Goal: Task Accomplishment & Management: Use online tool/utility

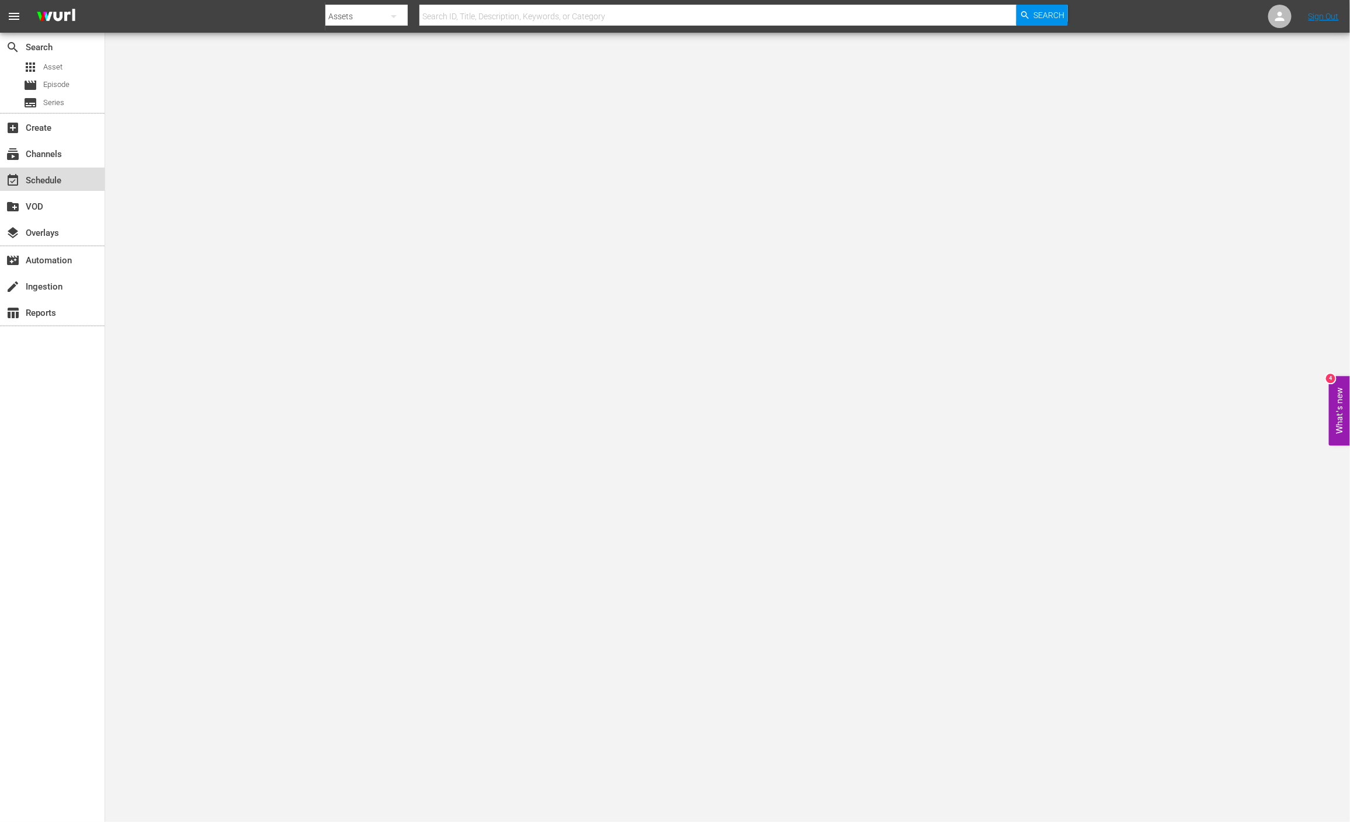
click at [57, 181] on div "event_available Schedule" at bounding box center [32, 178] width 65 height 11
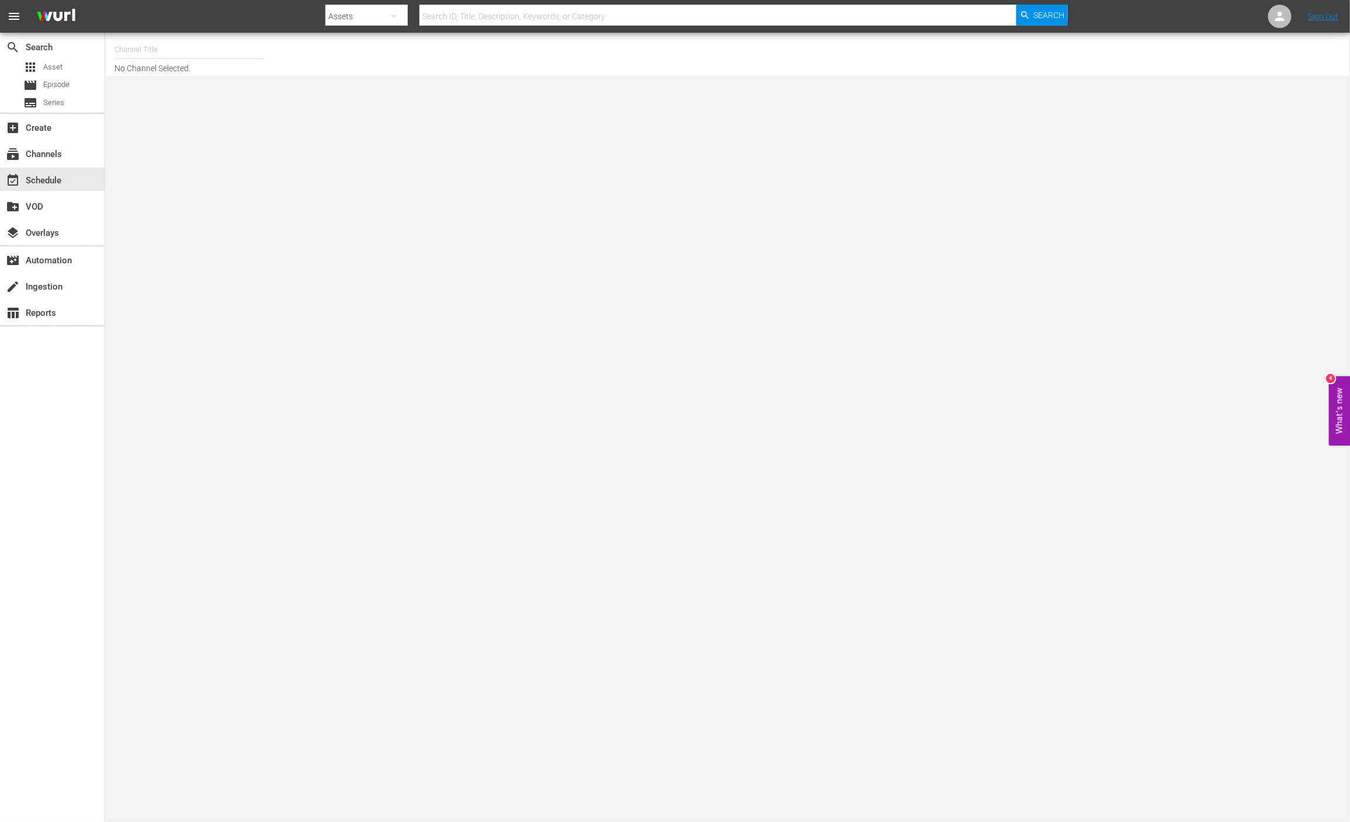
click at [174, 43] on input "text" at bounding box center [189, 50] width 150 height 28
click at [175, 75] on div "This Old House (318 - thisoldhouse_2)" at bounding box center [275, 82] width 303 height 28
type input "This Old House (318 - thisoldhouse_2)"
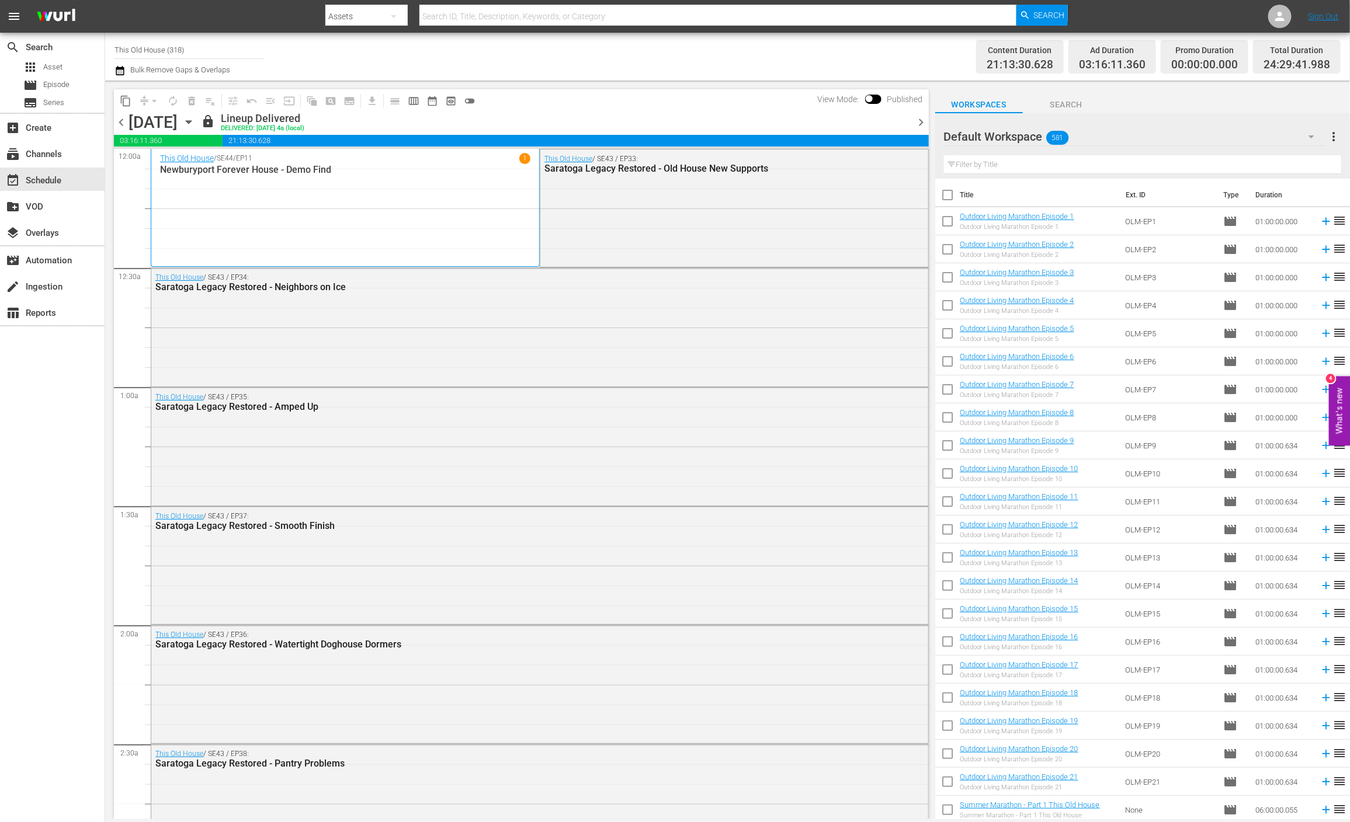
click at [923, 119] on span "chevron_right" at bounding box center [921, 122] width 15 height 15
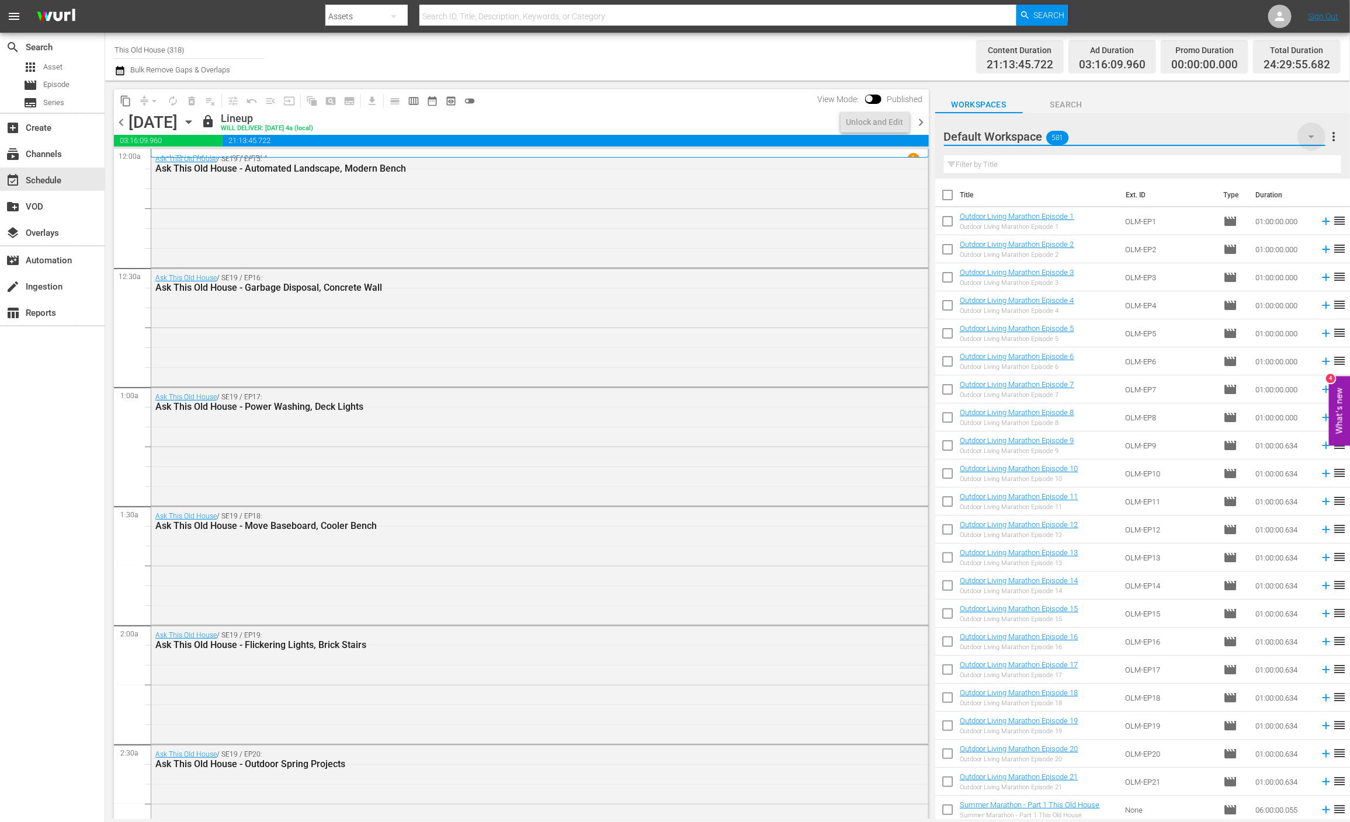
click at [1313, 133] on icon "button" at bounding box center [1311, 137] width 14 height 14
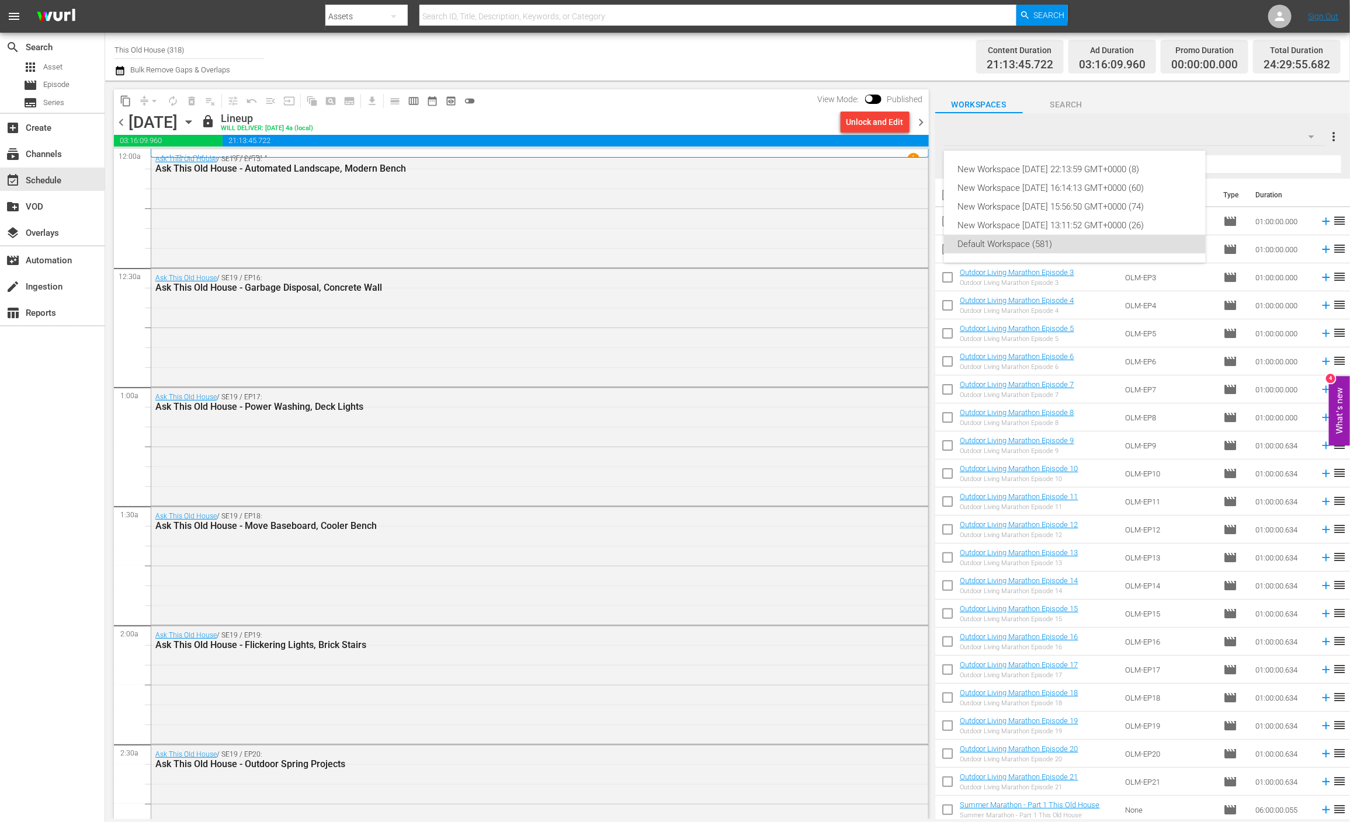
click at [1152, 119] on div "New Workspace [DATE] 22:13:59 GMT+0000 (8) New Workspace [DATE] 16:14:13 GMT+00…" at bounding box center [675, 411] width 1350 height 822
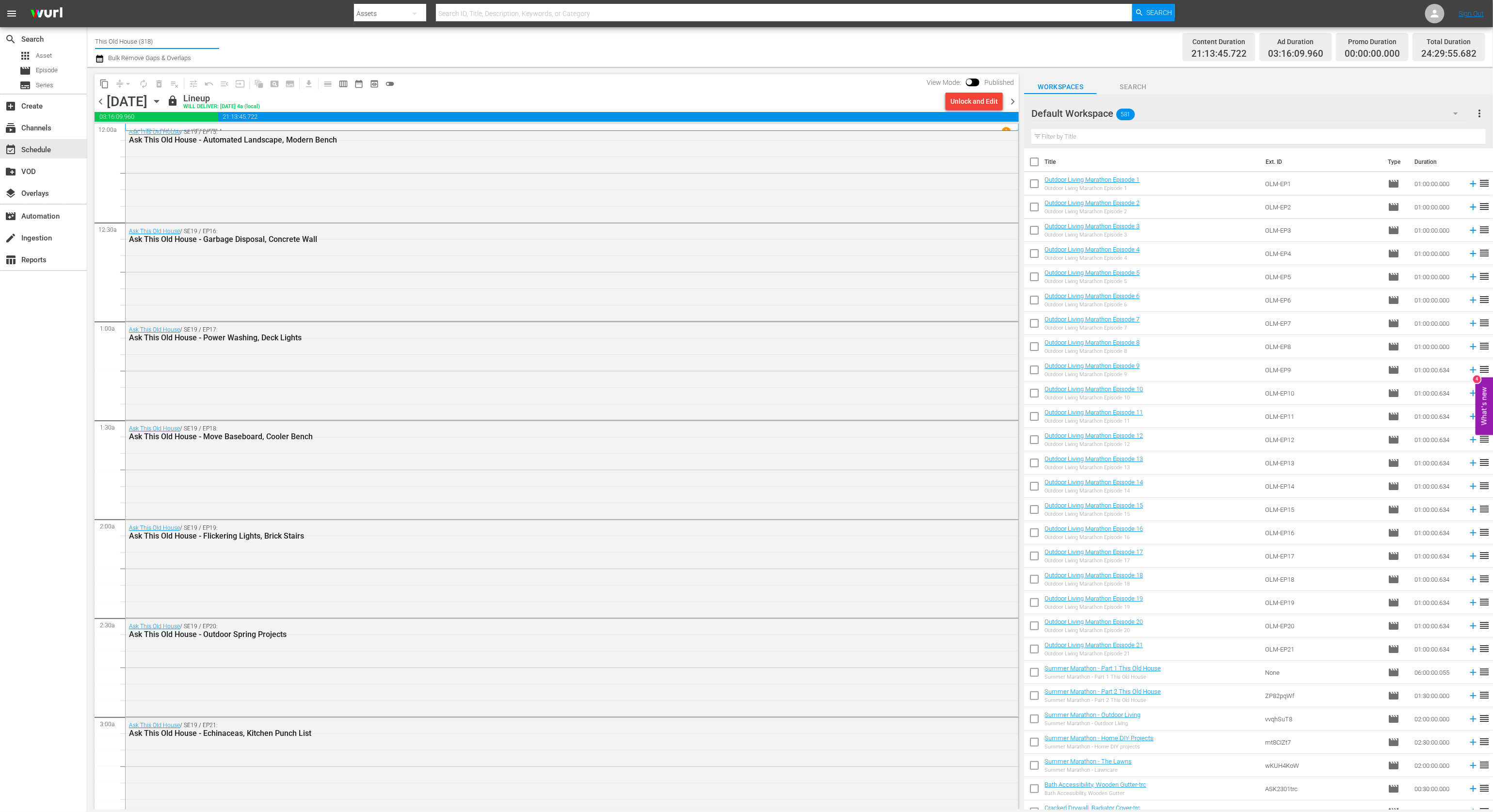
click at [177, 40] on input "This Old House (318)" at bounding box center [157, 42] width 125 height 23
click at [114, 86] on div "This Old House Shorts (180 - thisoldhouse_samsung)" at bounding box center [228, 91] width 252 height 23
type input "This Old House Shorts (180 - thisoldhouse_samsung)"
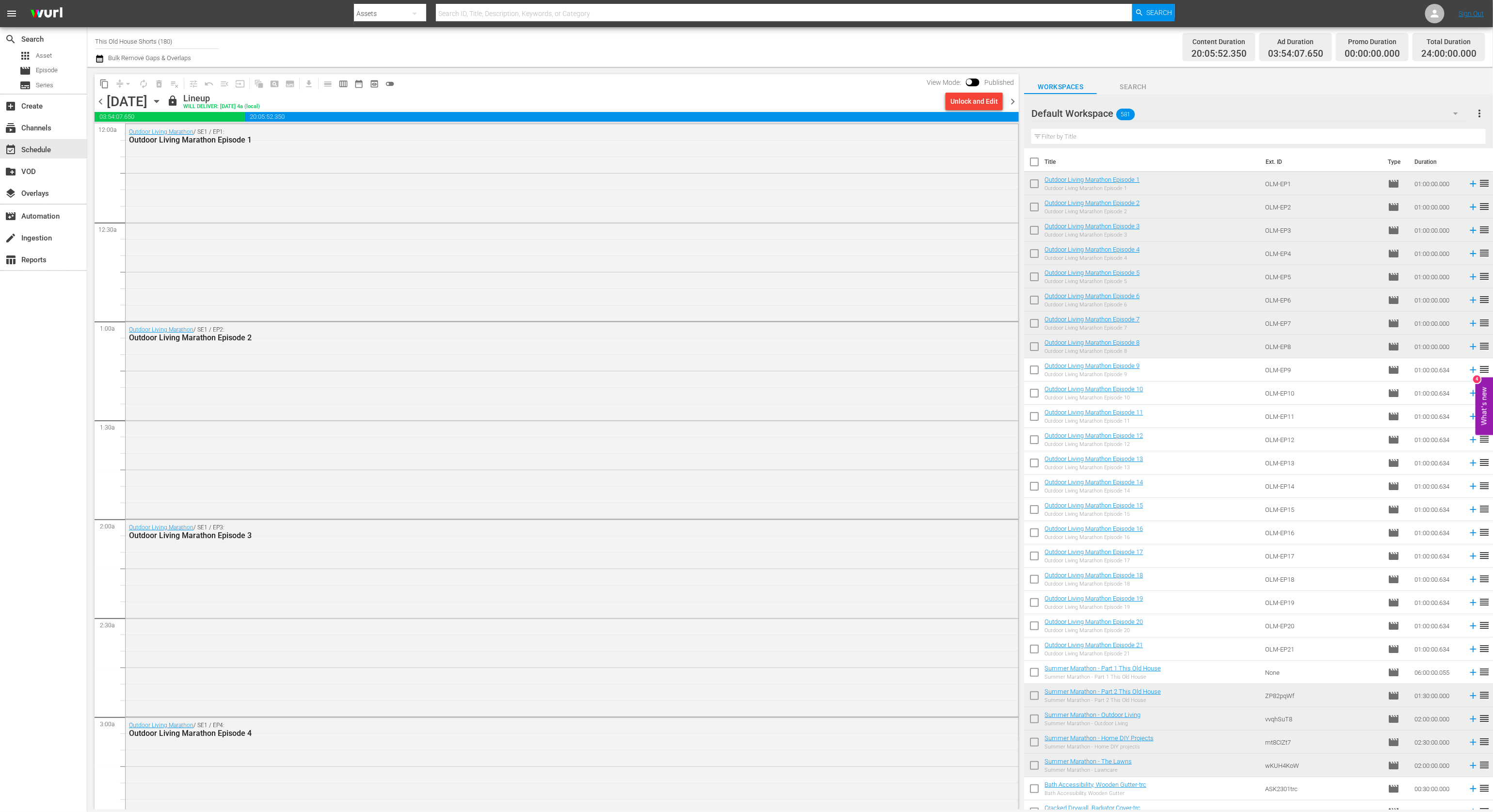
click at [1120, 116] on div "Default Workspace 581" at bounding box center [1249, 113] width 436 height 27
click at [38, 82] on div "New Workspace [DATE] 22:13:59 GMT+0000 (8) New Workspace [DATE] 16:14:13 GMT+00…" at bounding box center [746, 406] width 1493 height 812
click at [39, 86] on span "Series" at bounding box center [44, 86] width 17 height 10
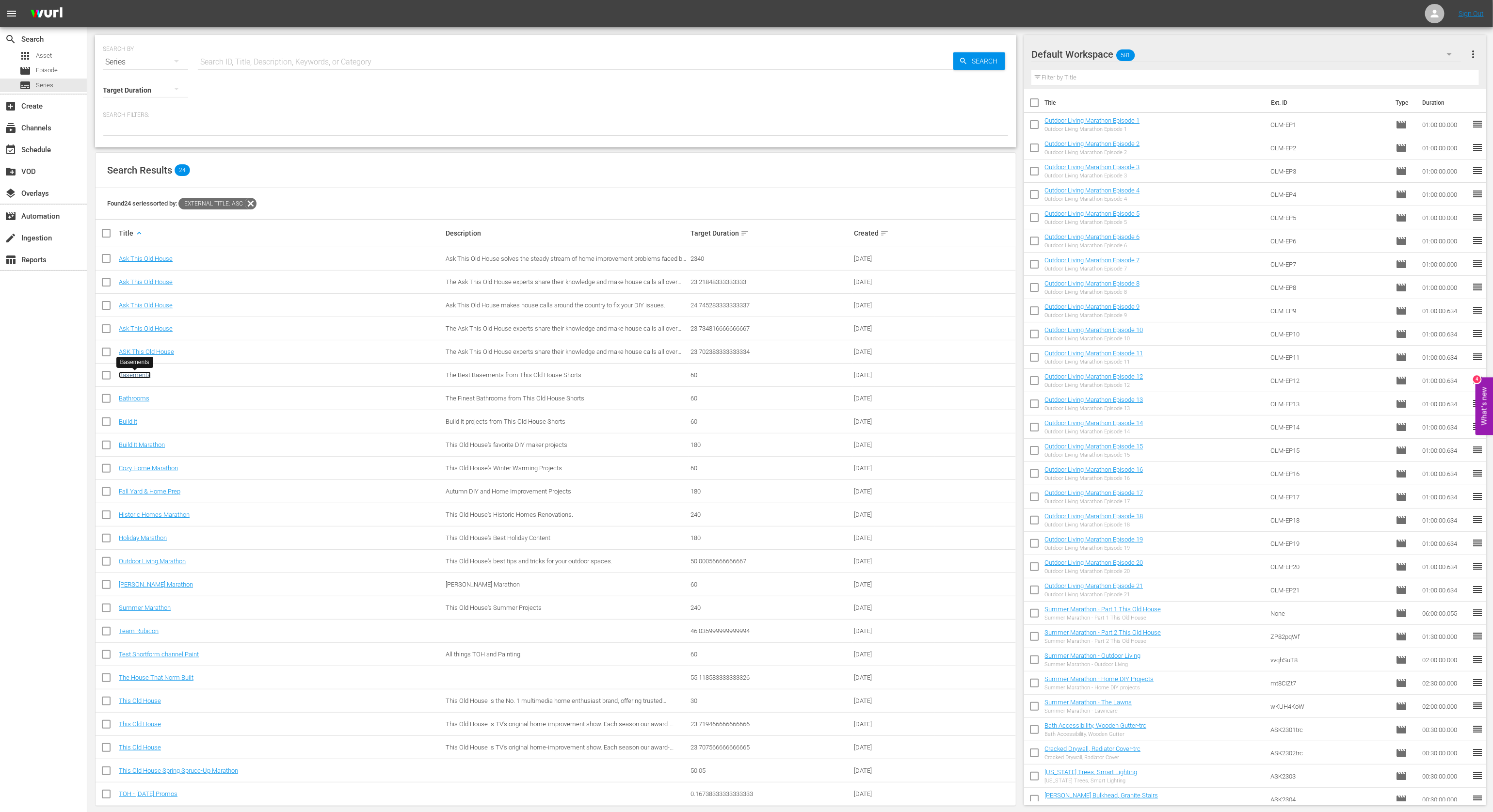
click at [135, 378] on link "Basements" at bounding box center [135, 374] width 32 height 7
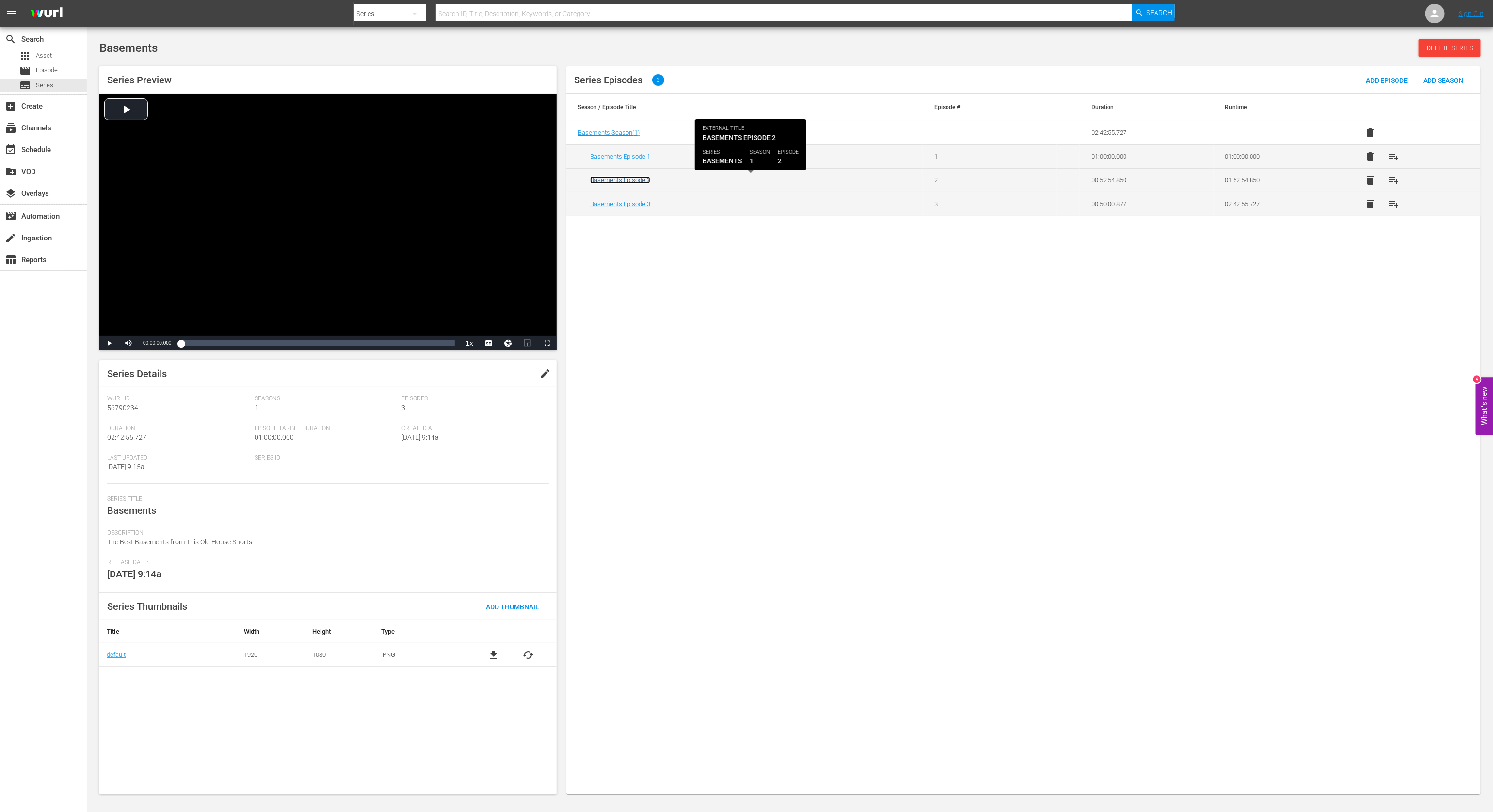
click at [637, 180] on link "Basements Episode 2" at bounding box center [620, 180] width 60 height 7
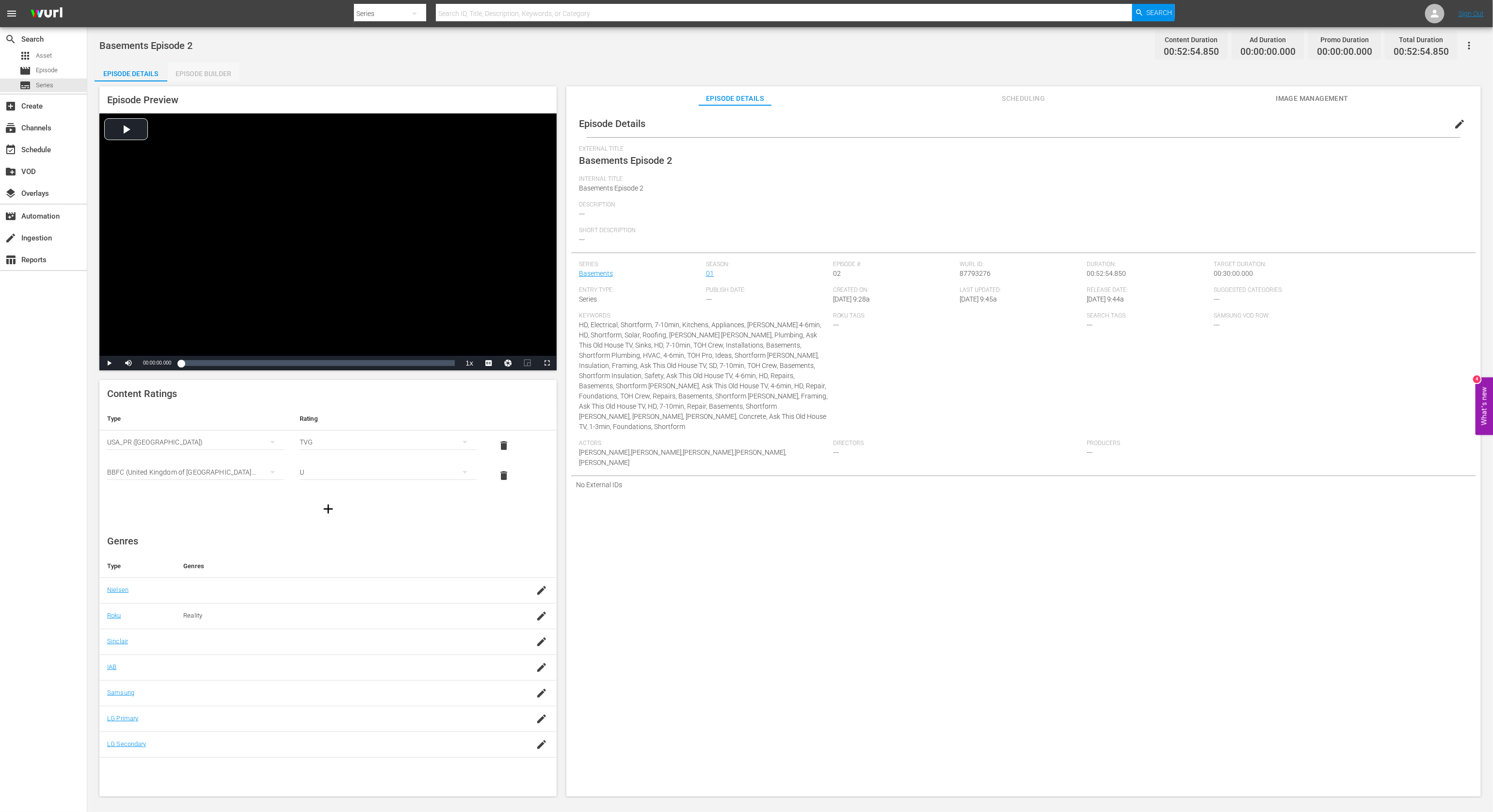
click at [213, 73] on div "Episode Builder" at bounding box center [203, 74] width 73 height 23
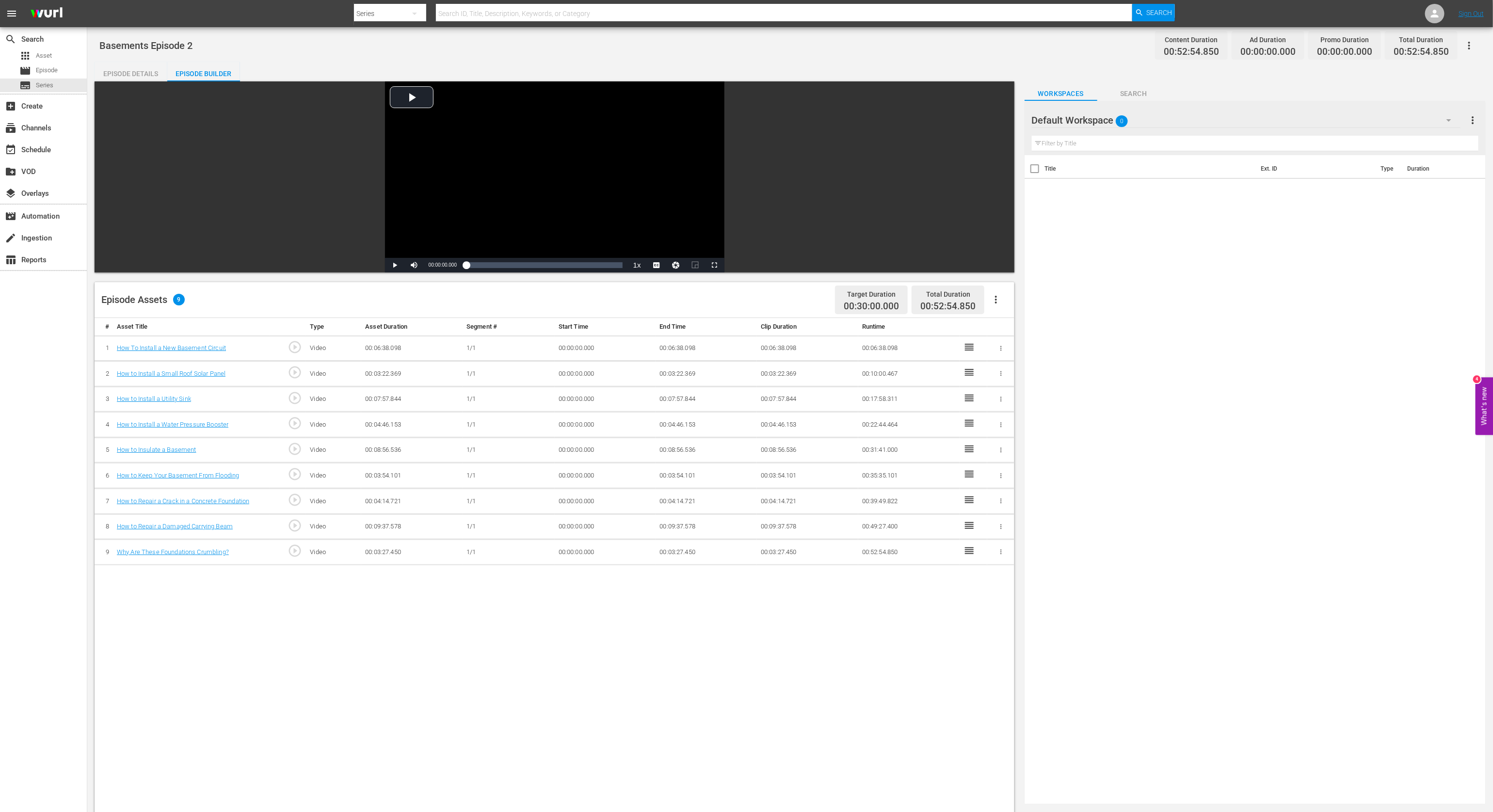
click at [1120, 123] on div "Default Workspace 0" at bounding box center [1246, 120] width 428 height 27
click at [1120, 187] on div "New Workspace [DATE] 13:11:52 GMT+0000 (26)" at bounding box center [1141, 193] width 194 height 16
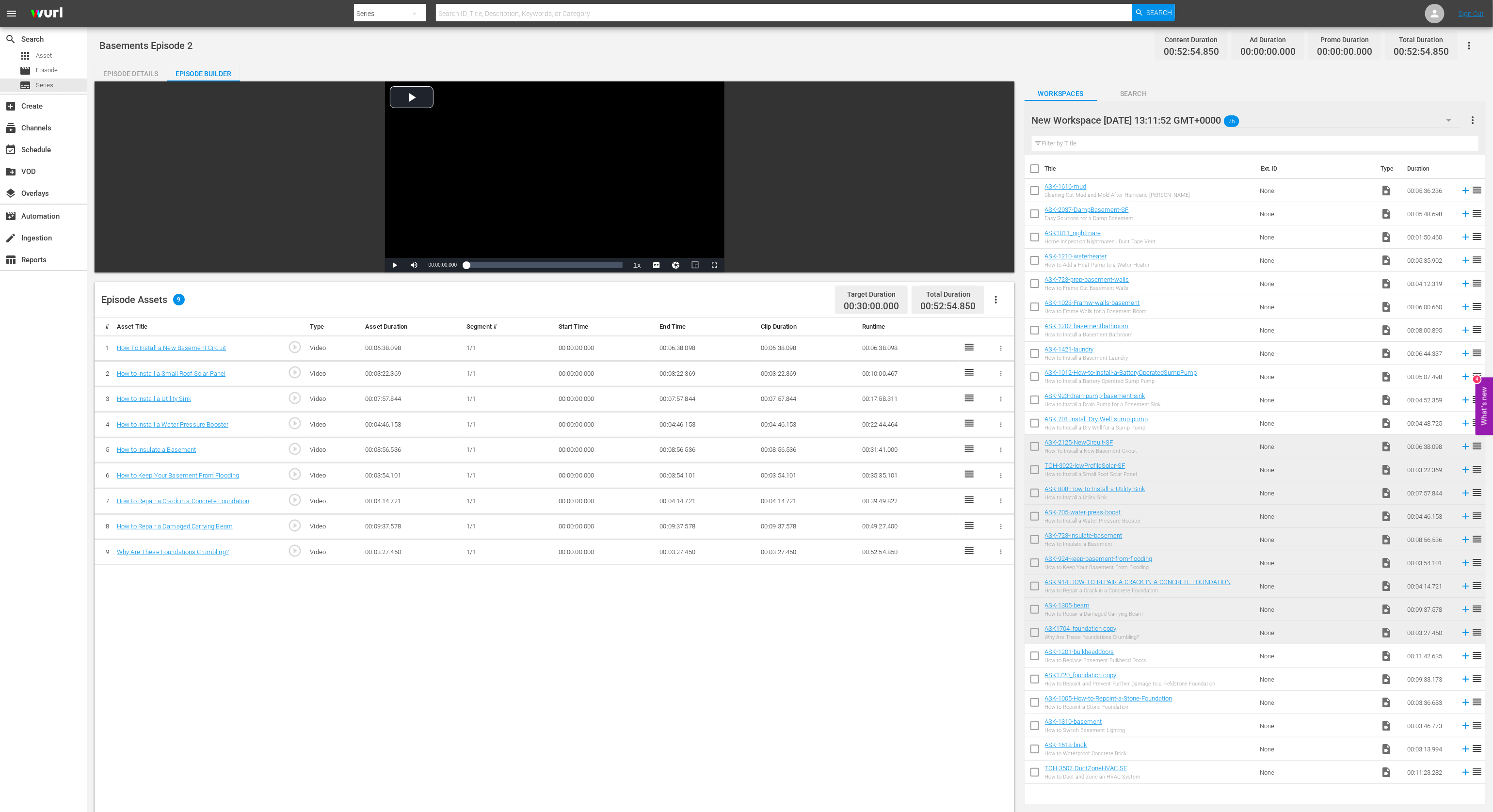
click at [1120, 116] on div at bounding box center [1114, 120] width 165 height 24
click at [1120, 116] on input "New Workspace [DATE] 13:11:52 GMT+0000" at bounding box center [1251, 120] width 438 height 23
type input "o"
click at [1120, 85] on div "Workspaces Search" at bounding box center [1255, 90] width 461 height 19
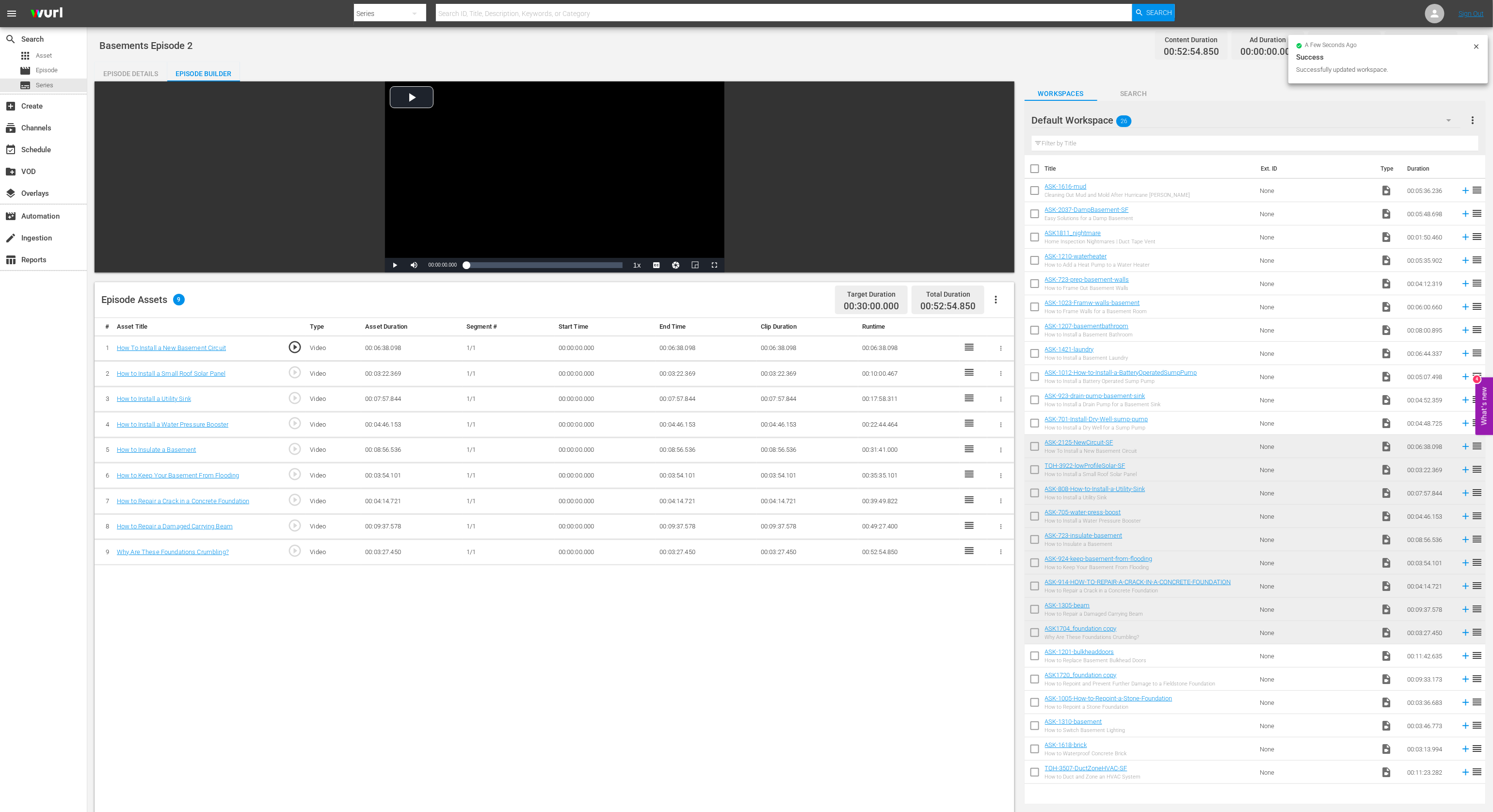
click at [1120, 99] on div "Workspaces Search" at bounding box center [1255, 90] width 461 height 19
click at [1120, 119] on div "Default Workspace 26" at bounding box center [1246, 120] width 428 height 27
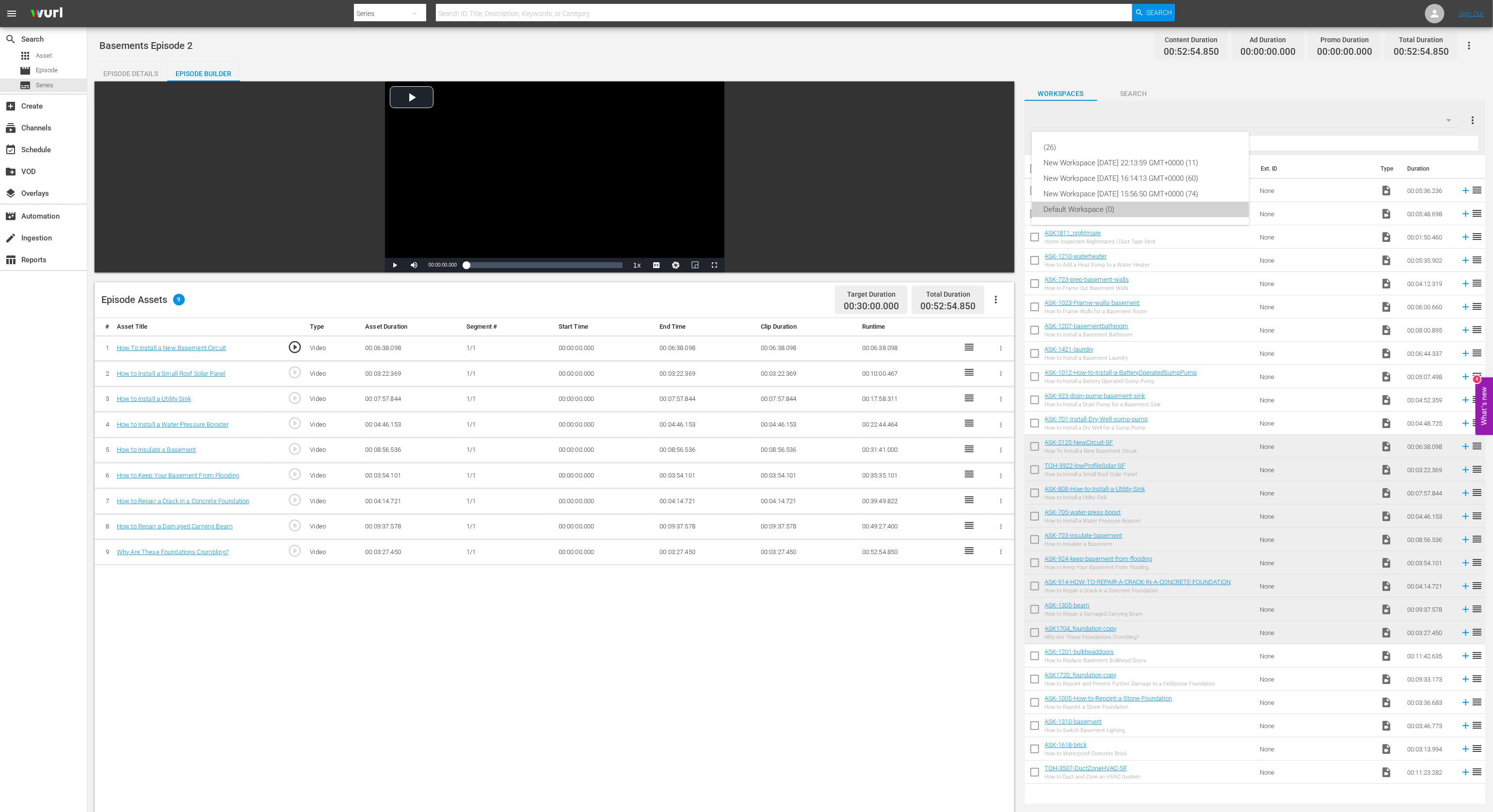
click at [1120, 202] on div "Default Workspace (0)" at bounding box center [1141, 209] width 194 height 16
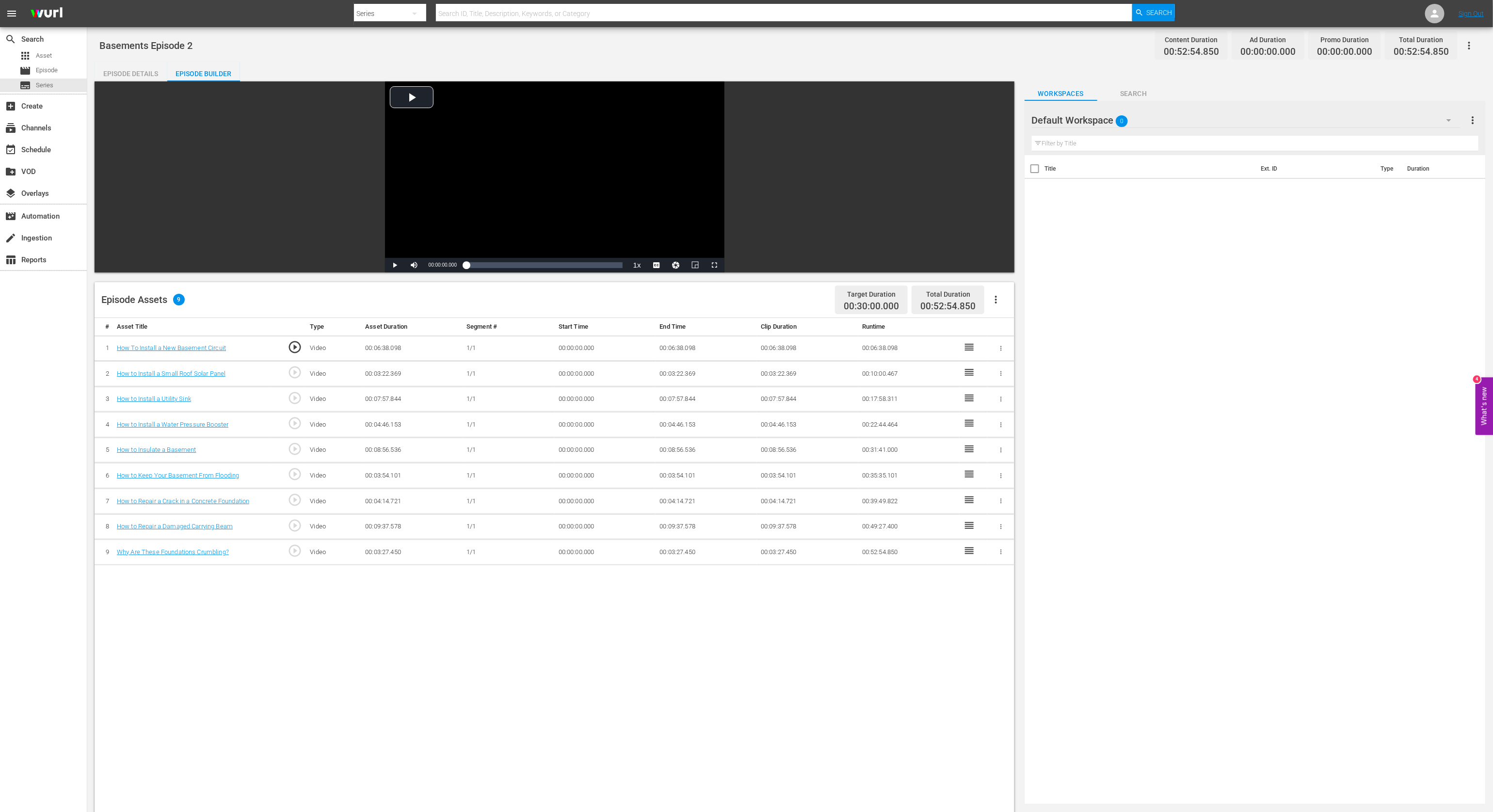
click at [1120, 119] on div "Default Workspace 0" at bounding box center [1246, 120] width 428 height 27
click at [1120, 207] on div "Default Workspace (0)" at bounding box center [1141, 209] width 194 height 16
click at [1120, 207] on div "Title Ext. ID Type Duration" at bounding box center [1255, 477] width 461 height 645
click at [1102, 120] on div "Default Workspace 0" at bounding box center [1246, 120] width 428 height 27
click at [1094, 149] on div "(26)" at bounding box center [1141, 147] width 194 height 16
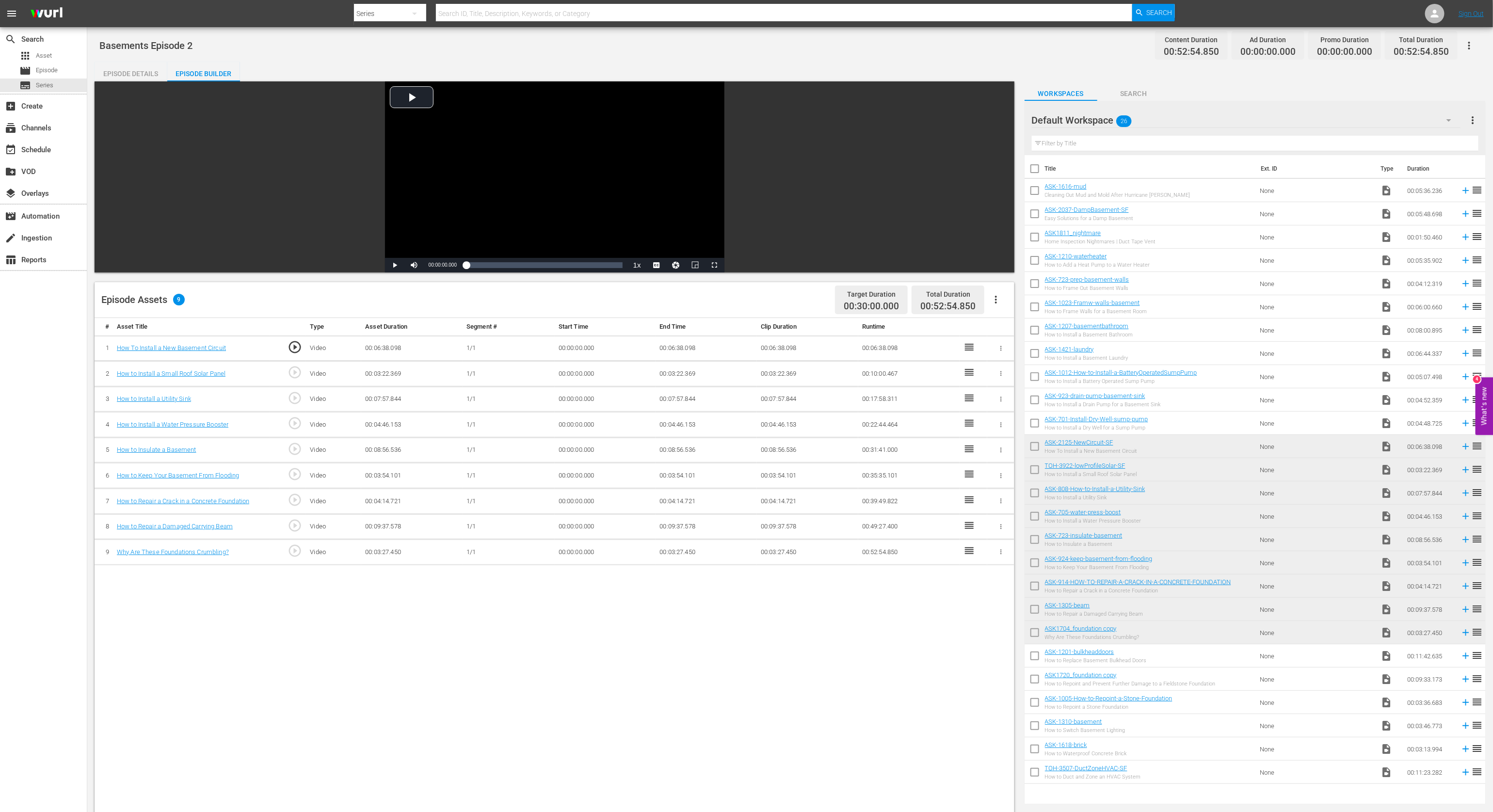
click at [1074, 120] on div at bounding box center [1056, 120] width 48 height 24
type input "Basements"
click at [1101, 215] on div "Easy Solutions for a Damp Basement" at bounding box center [1089, 218] width 89 height 7
click at [1120, 117] on icon "button" at bounding box center [1449, 120] width 12 height 12
click at [1114, 165] on div "New Workspace [DATE] 22:13:59 GMT+0000 (11)" at bounding box center [1141, 163] width 194 height 16
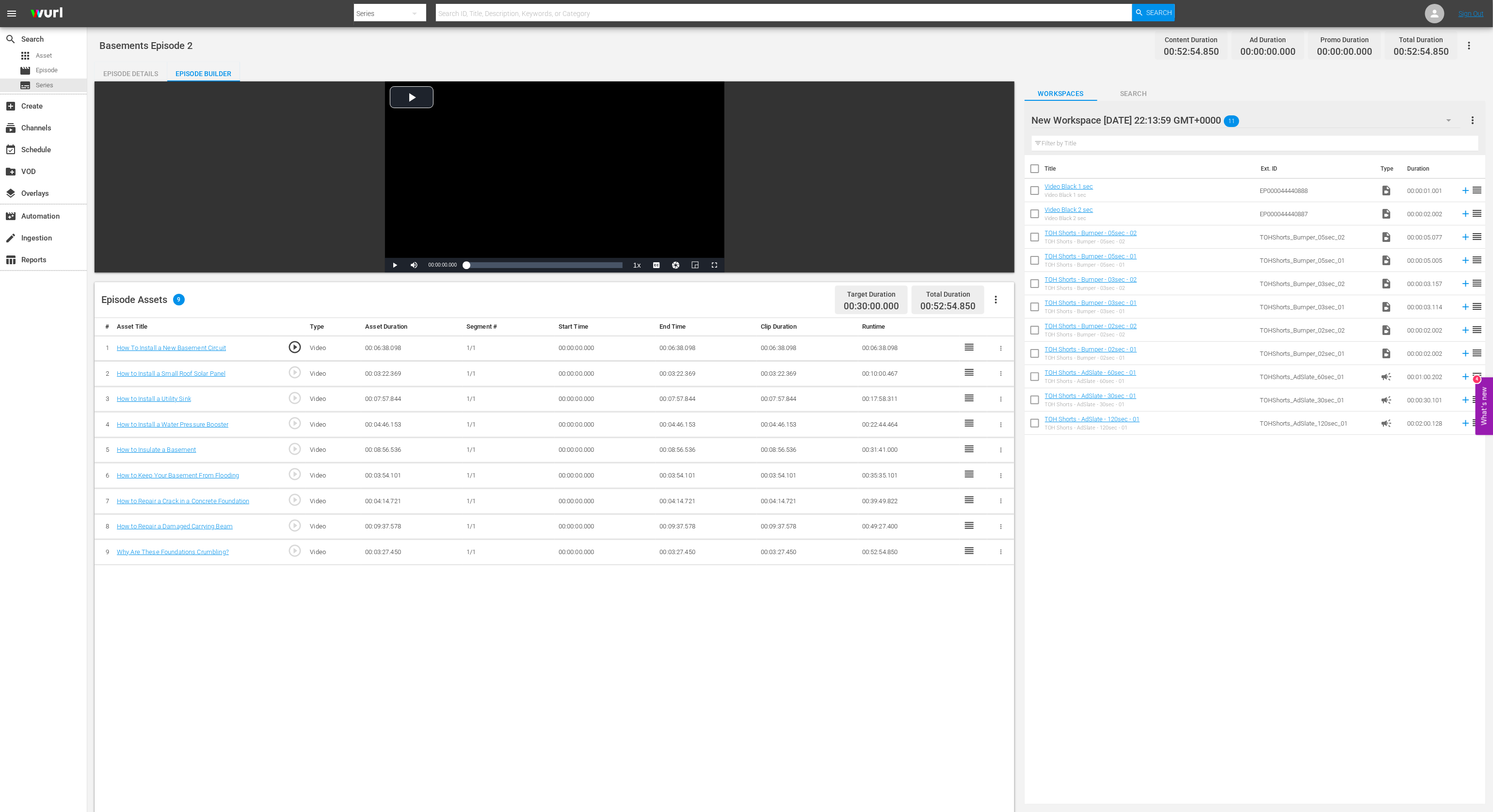
click at [1120, 116] on div "New Workspace [DATE] 22:13:59 GMT+0000 11" at bounding box center [1246, 120] width 428 height 27
click at [1120, 161] on div "New Workspace [DATE] 22:13:59 GMT+0000 (11)" at bounding box center [1141, 163] width 194 height 16
click at [1120, 117] on div "New Workspace [DATE] 22:13:59 GMT+0000 11" at bounding box center [1246, 120] width 428 height 27
click at [1120, 116] on div "New Workspace [DATE] 22:13:59 GMT+0000 11" at bounding box center [1246, 120] width 428 height 27
click at [1120, 116] on div "Basements (26) New Workspace [DATE] 22:13:59 GMT+0000 (11) New Workspace [DATE]…" at bounding box center [746, 406] width 1493 height 812
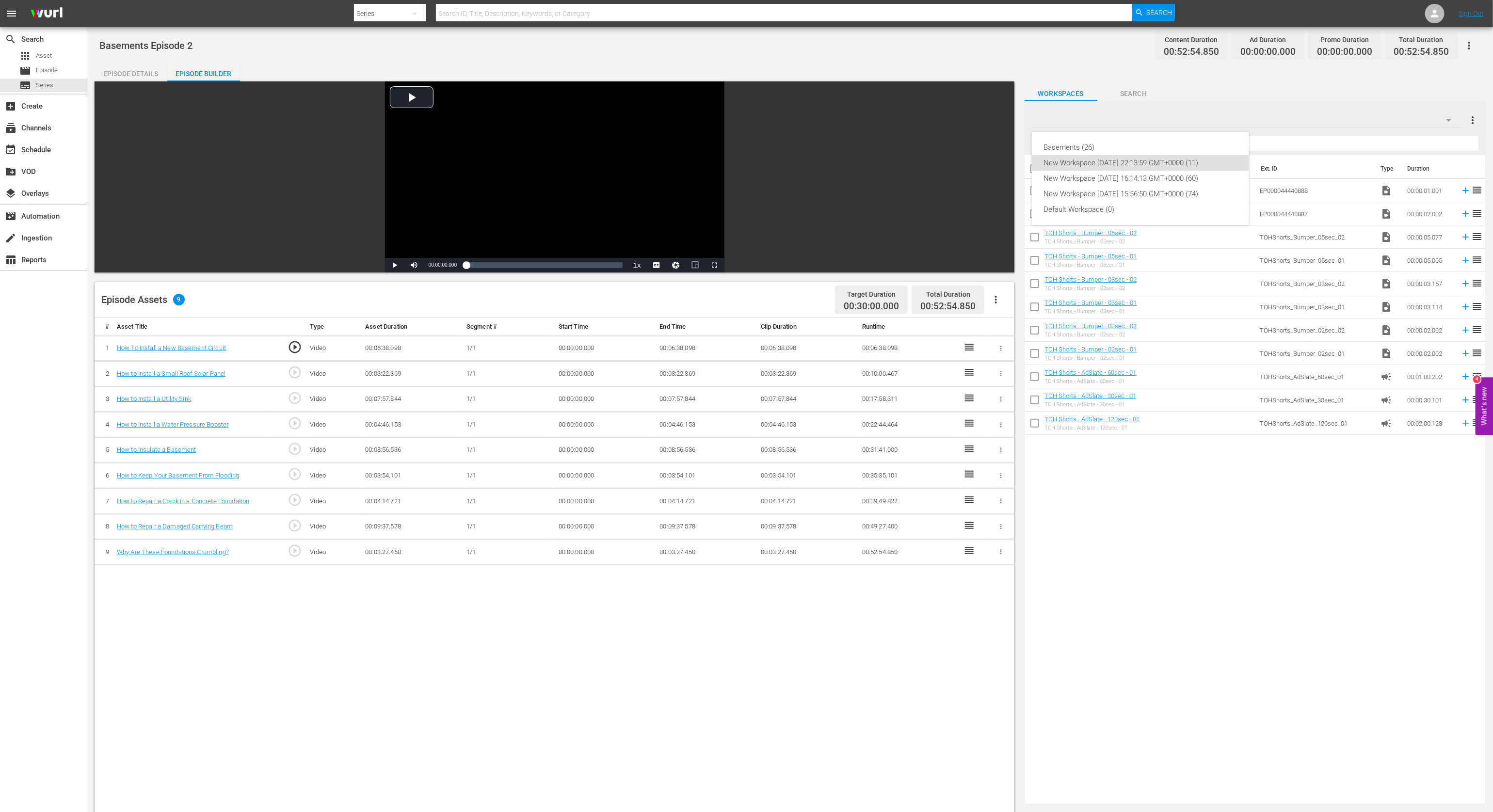
click at [1120, 116] on div "Basements (26) New Workspace [DATE] 22:13:59 GMT+0000 (11) New Workspace [DATE]…" at bounding box center [746, 406] width 1493 height 812
click at [1120, 116] on div "New Workspace [DATE] 22:13:59 GMT+0000 11" at bounding box center [1246, 120] width 428 height 27
click at [1120, 159] on div "New Workspace [DATE] 22:13:59 GMT+0000 (11)" at bounding box center [1141, 163] width 194 height 16
click at [1120, 159] on div "Basements (26) New Workspace [DATE] 22:13:59 GMT+0000 (11) New Workspace [DATE]…" at bounding box center [746, 406] width 1493 height 812
click at [1120, 123] on div at bounding box center [1114, 120] width 165 height 24
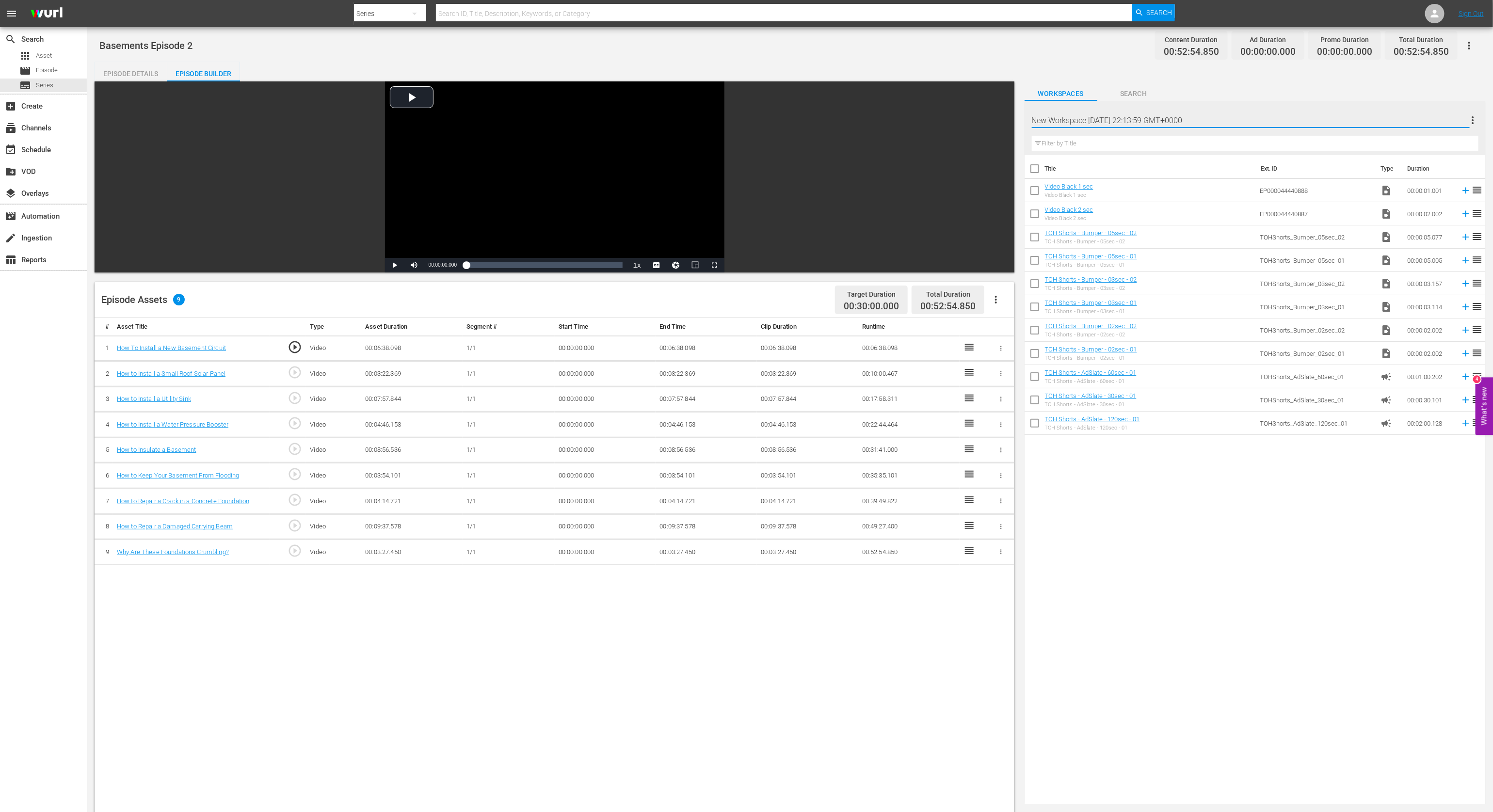
click at [1120, 123] on input "New Workspace [DATE] 22:13:59 GMT+0000" at bounding box center [1251, 120] width 438 height 23
click at [1120, 118] on input "New Workspace [DATE] 22:13:59 GMT+0000" at bounding box center [1251, 120] width 438 height 23
type input "Slates and Bumpers"
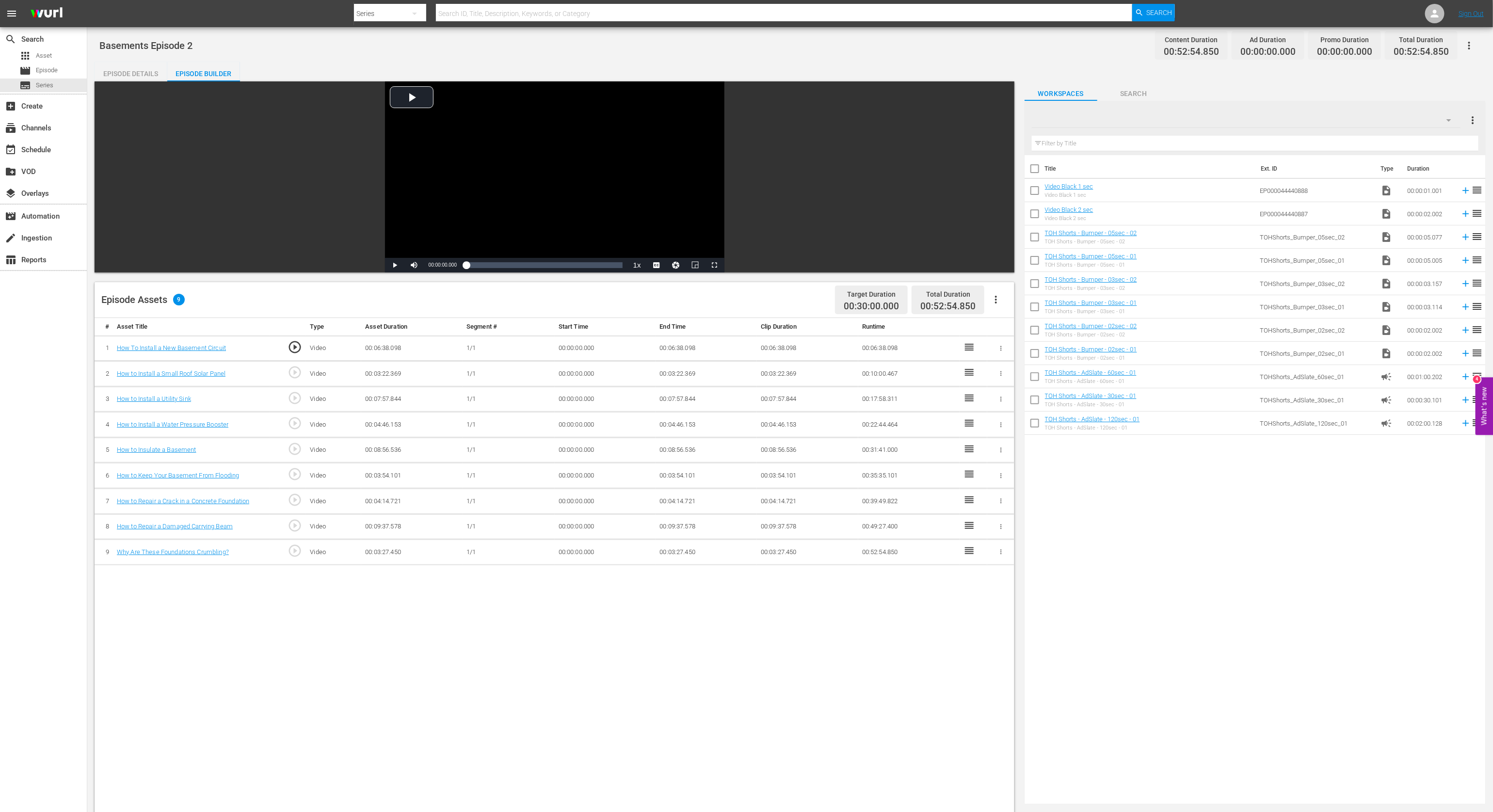
click at [1120, 525] on div "Title Ext. ID Type Duration Video Black 1 sec Video Black 1 sec EP000044440888 …" at bounding box center [1255, 477] width 461 height 645
click at [1120, 120] on div "Slates and Bumpers 11" at bounding box center [1246, 120] width 428 height 27
click at [1120, 667] on div "Slates and Bumpers (11) Basements (26) New Workspace [DATE] 16:14:13 GMT+0000 (…" at bounding box center [746, 406] width 1493 height 812
click at [30, 55] on span "apps" at bounding box center [25, 56] width 12 height 12
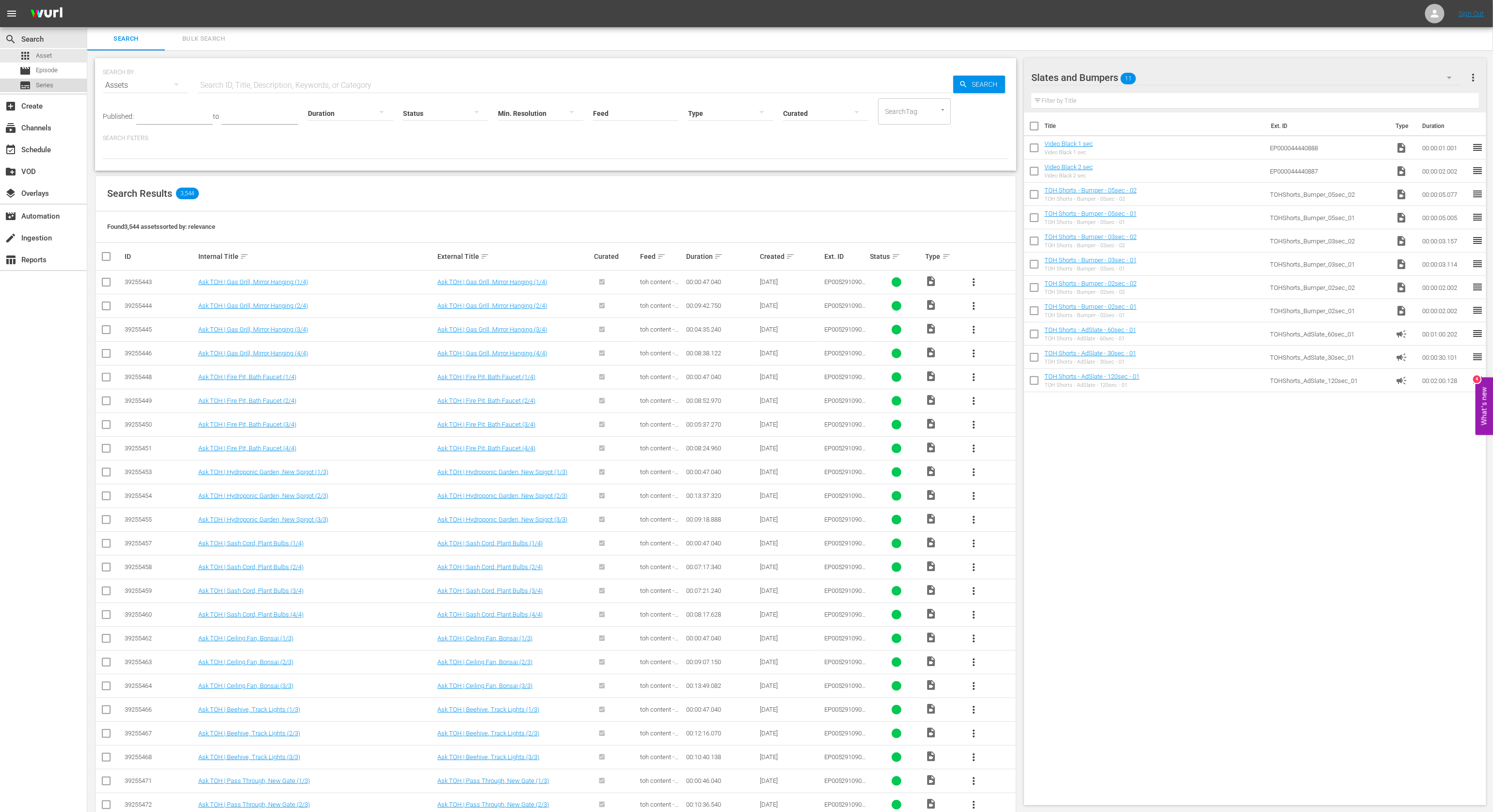
click at [44, 86] on span "Series" at bounding box center [44, 86] width 17 height 10
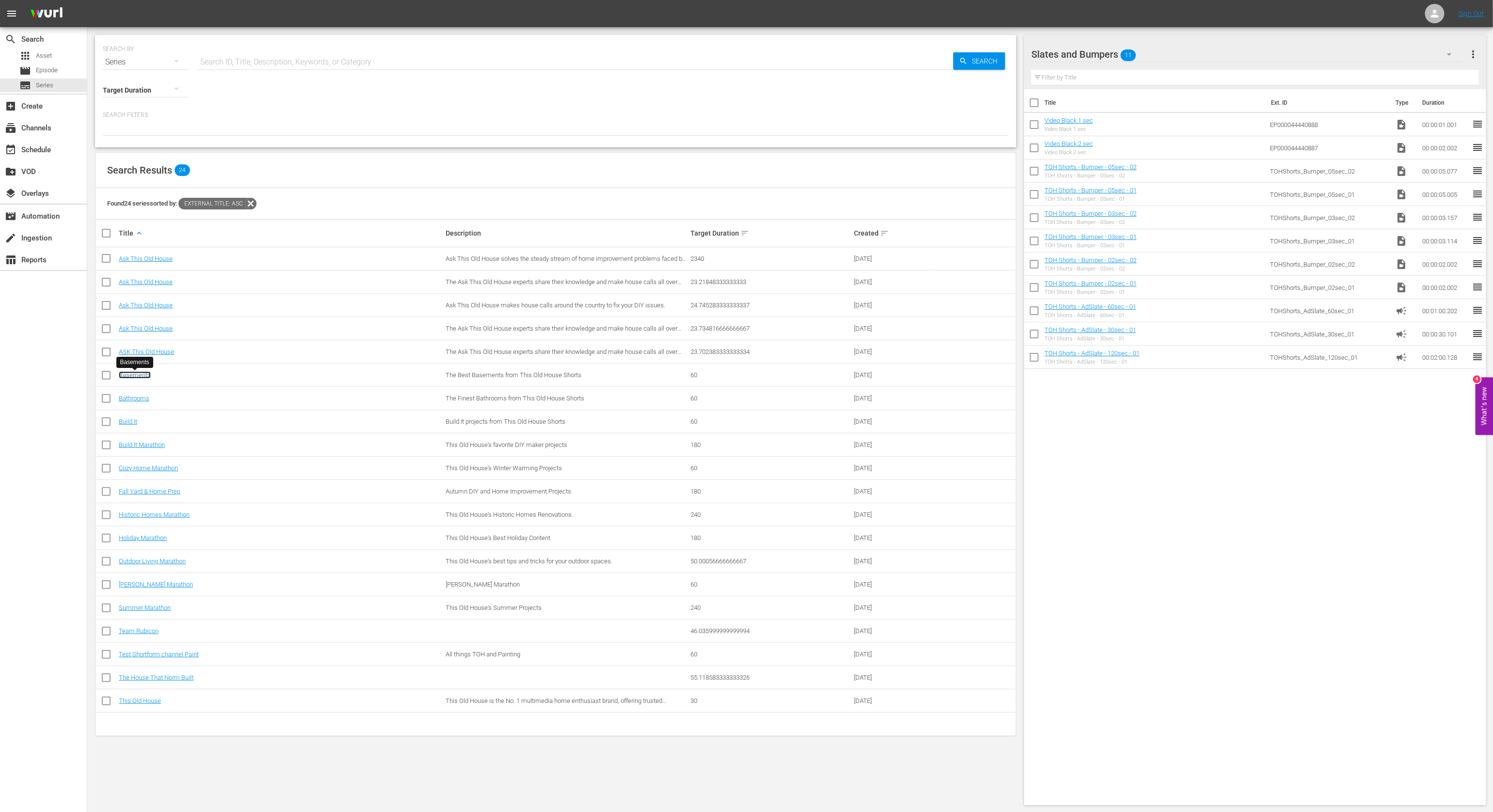
click at [136, 374] on link "Basements" at bounding box center [135, 374] width 32 height 7
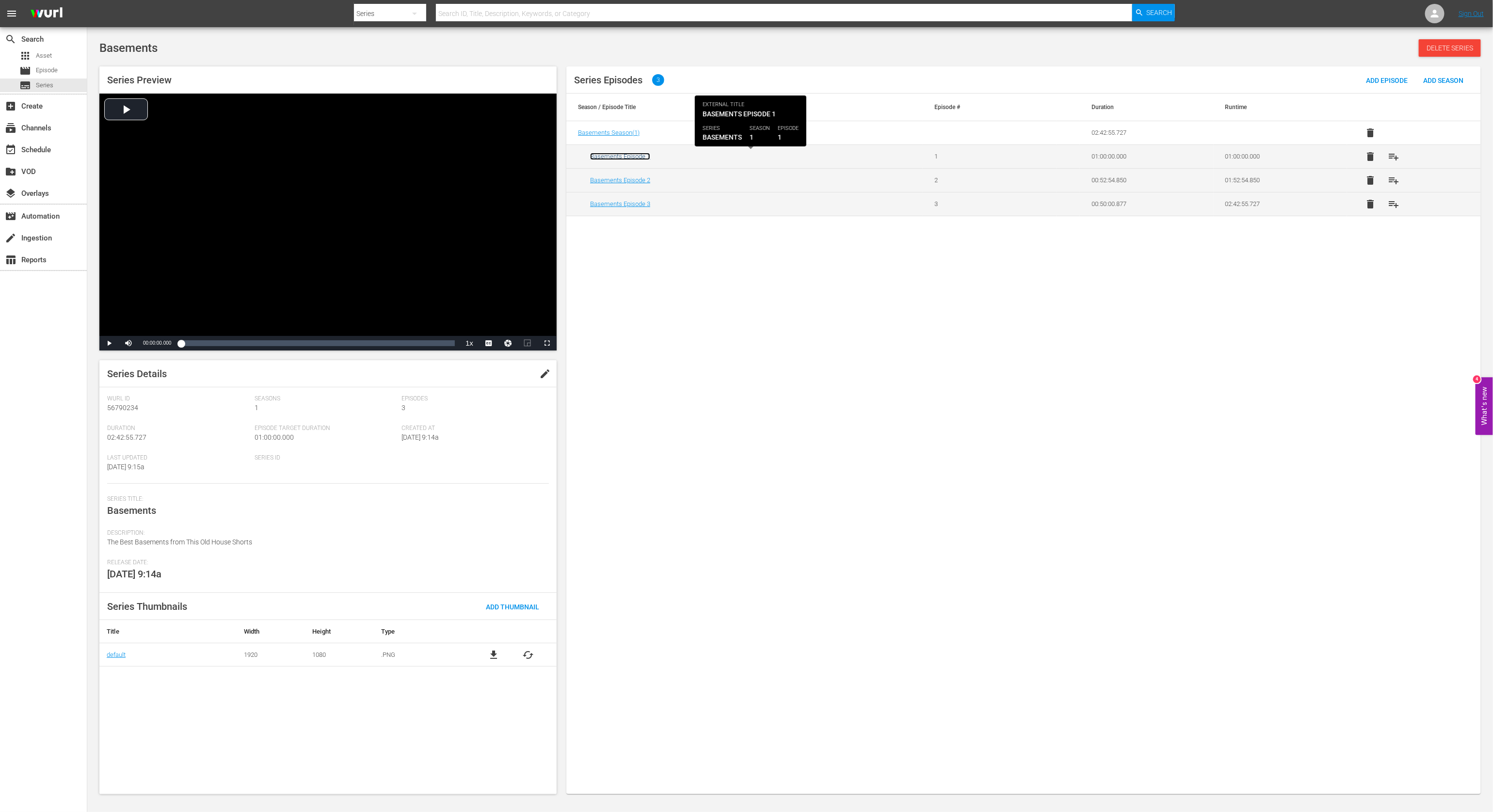
click at [606, 156] on link "Basements Episode 1" at bounding box center [620, 156] width 60 height 7
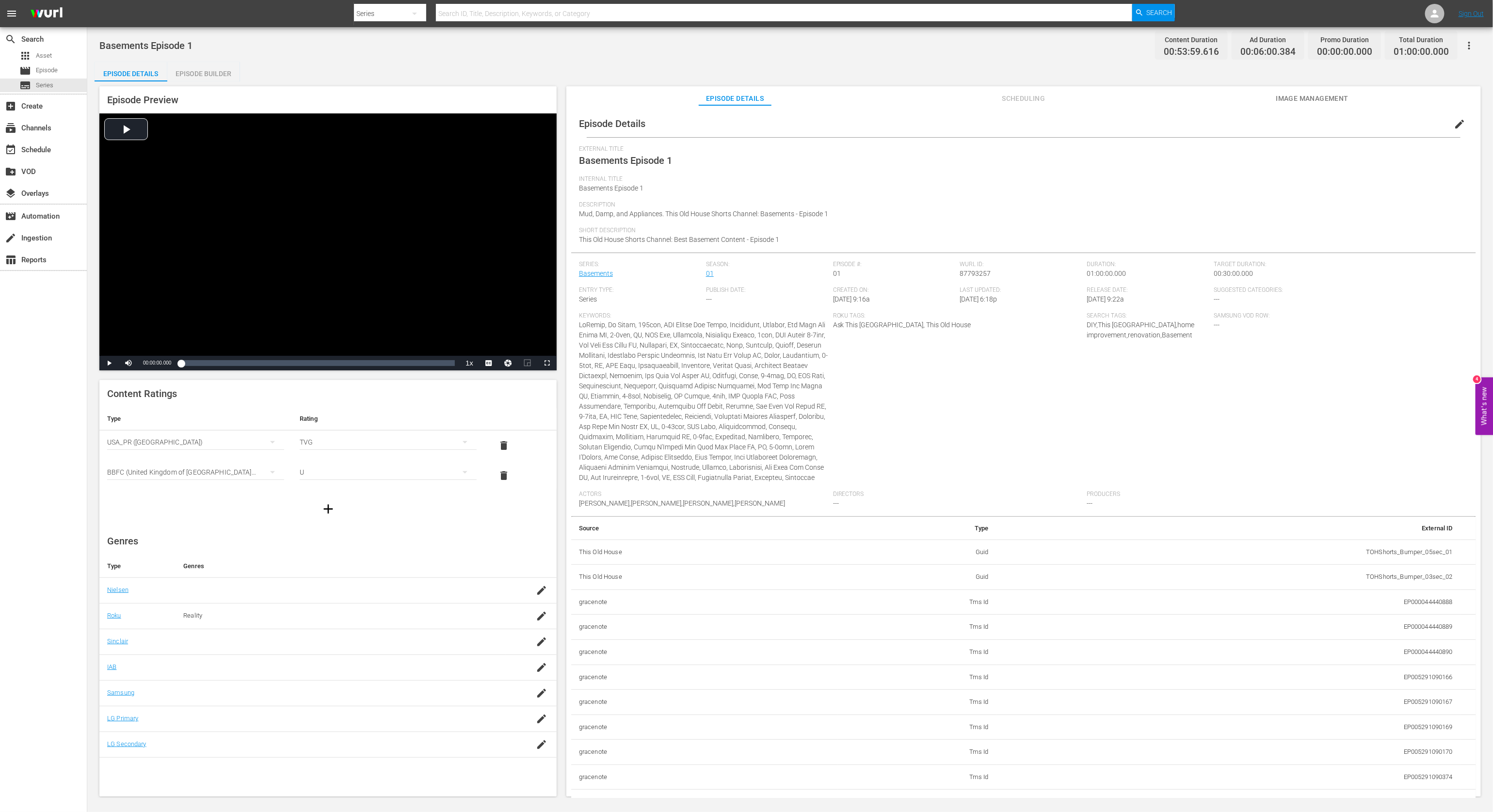
click at [1120, 97] on span "Image Management" at bounding box center [1313, 99] width 73 height 12
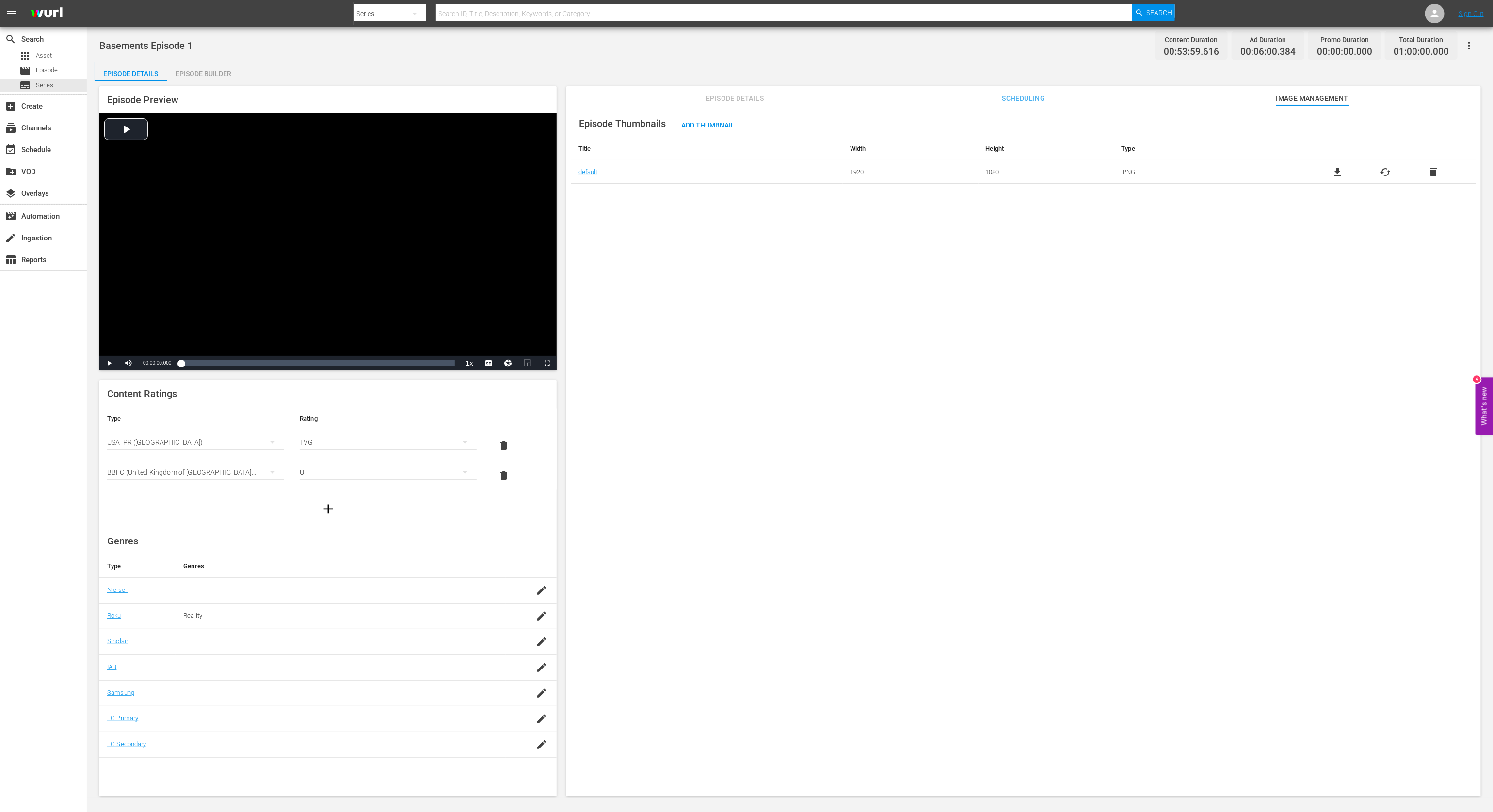
click at [721, 95] on span "Episode Details" at bounding box center [736, 99] width 73 height 12
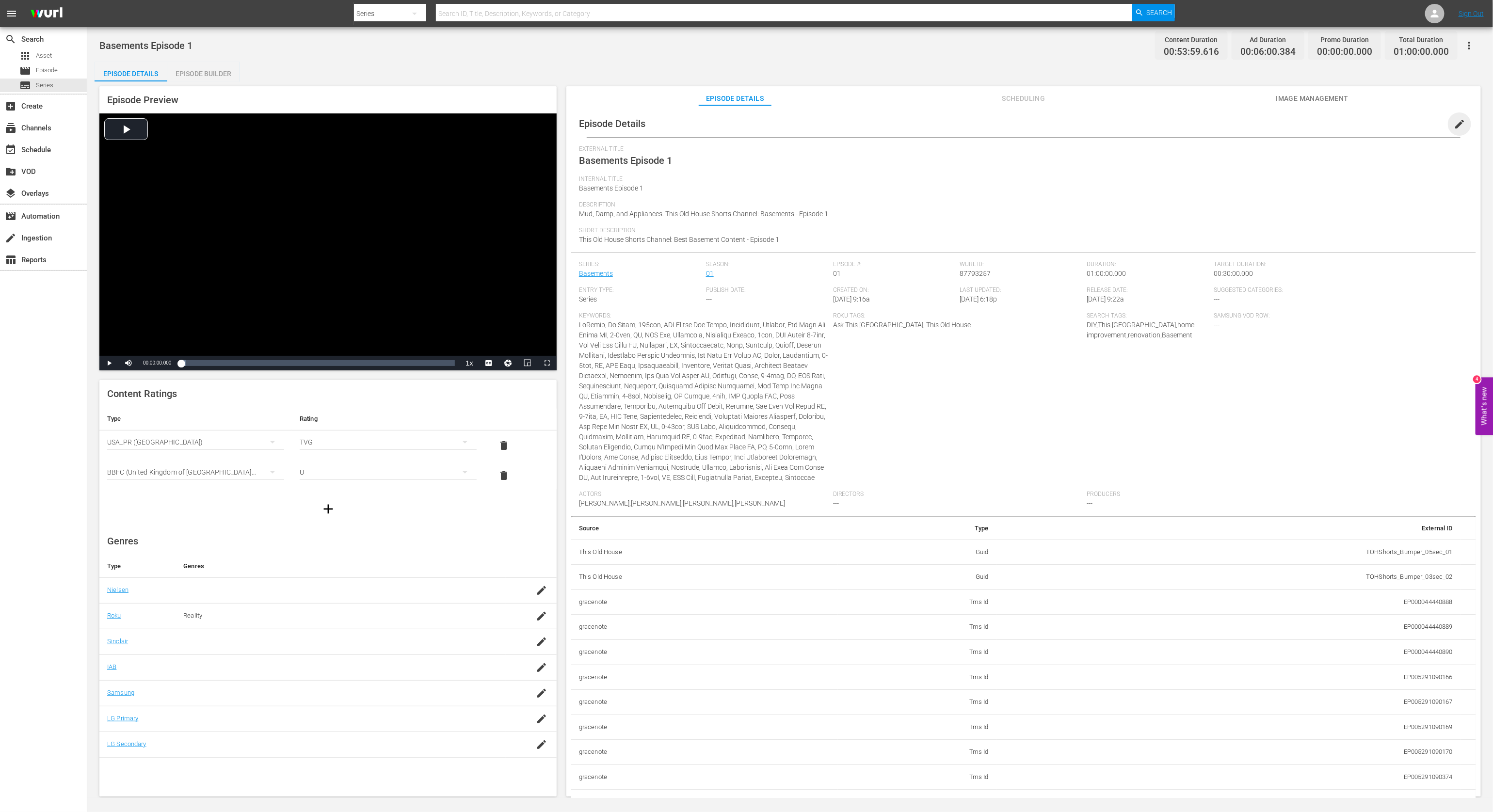
click at [1120, 126] on span "edit" at bounding box center [1460, 125] width 12 height 12
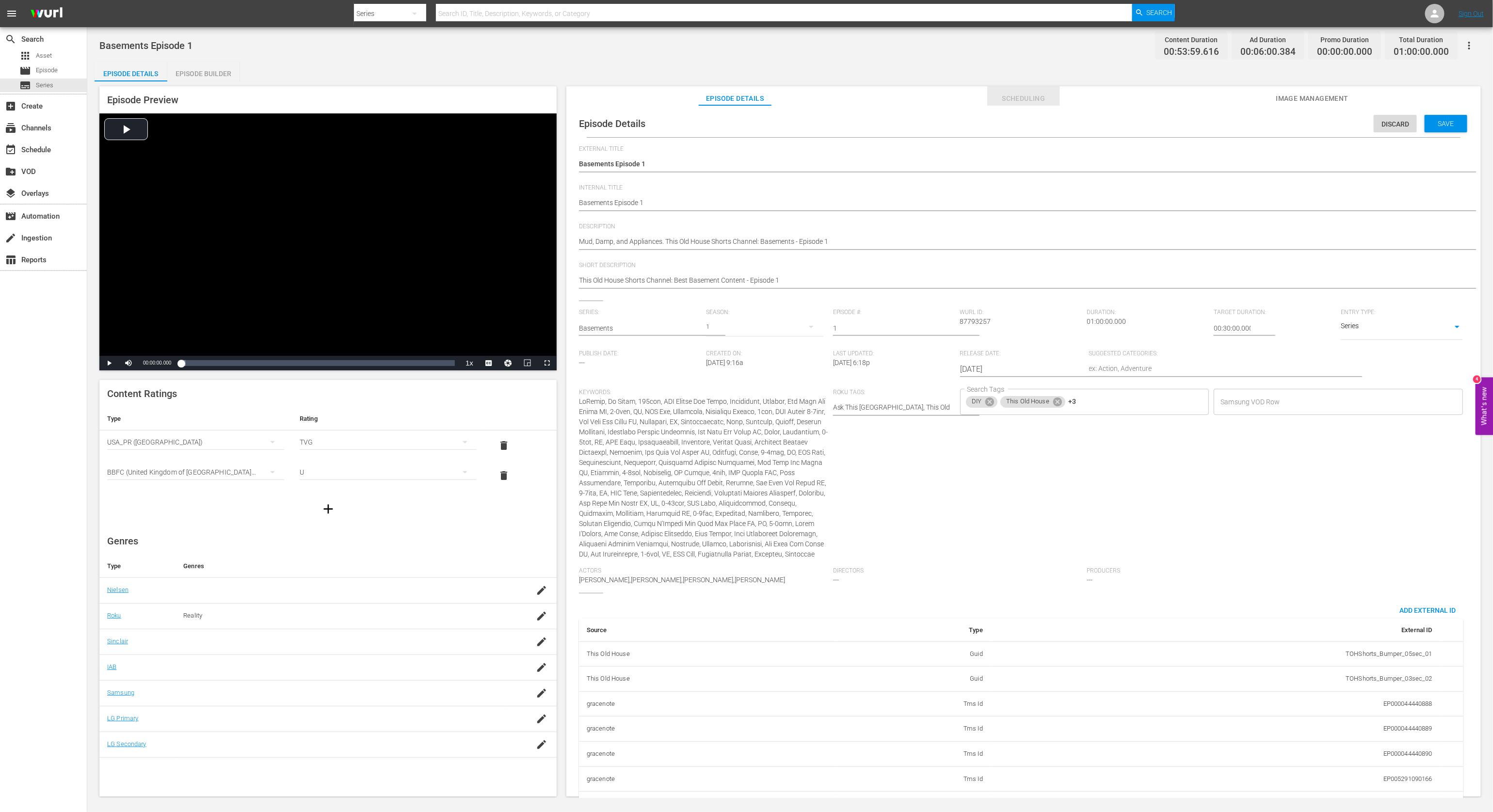
click at [1014, 99] on span "Scheduling" at bounding box center [1024, 99] width 73 height 12
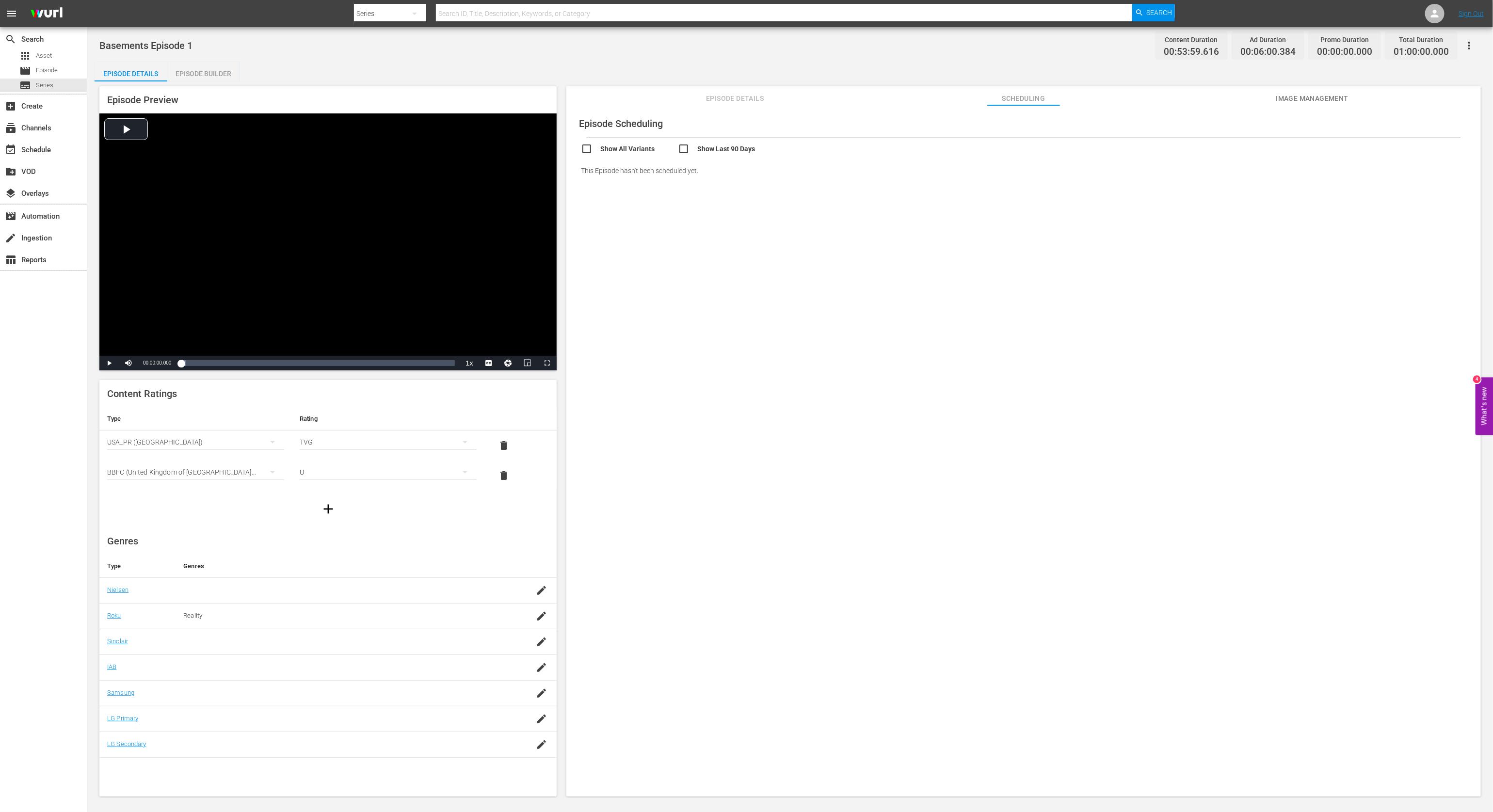
click at [1120, 93] on span "Image Management" at bounding box center [1313, 99] width 73 height 12
click at [703, 100] on span "Episode Details" at bounding box center [736, 99] width 73 height 12
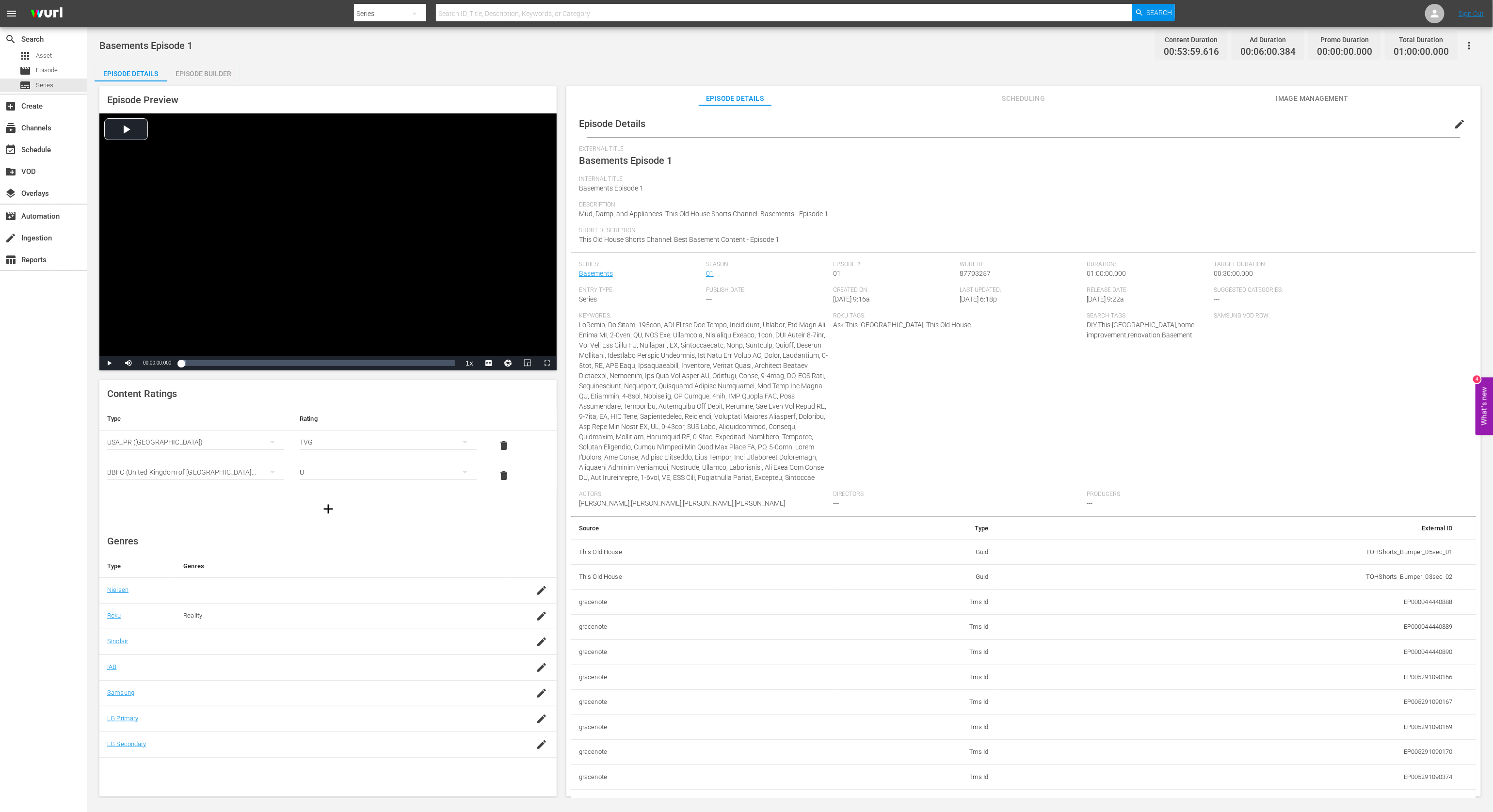
click at [195, 71] on div "Episode Builder" at bounding box center [203, 74] width 73 height 23
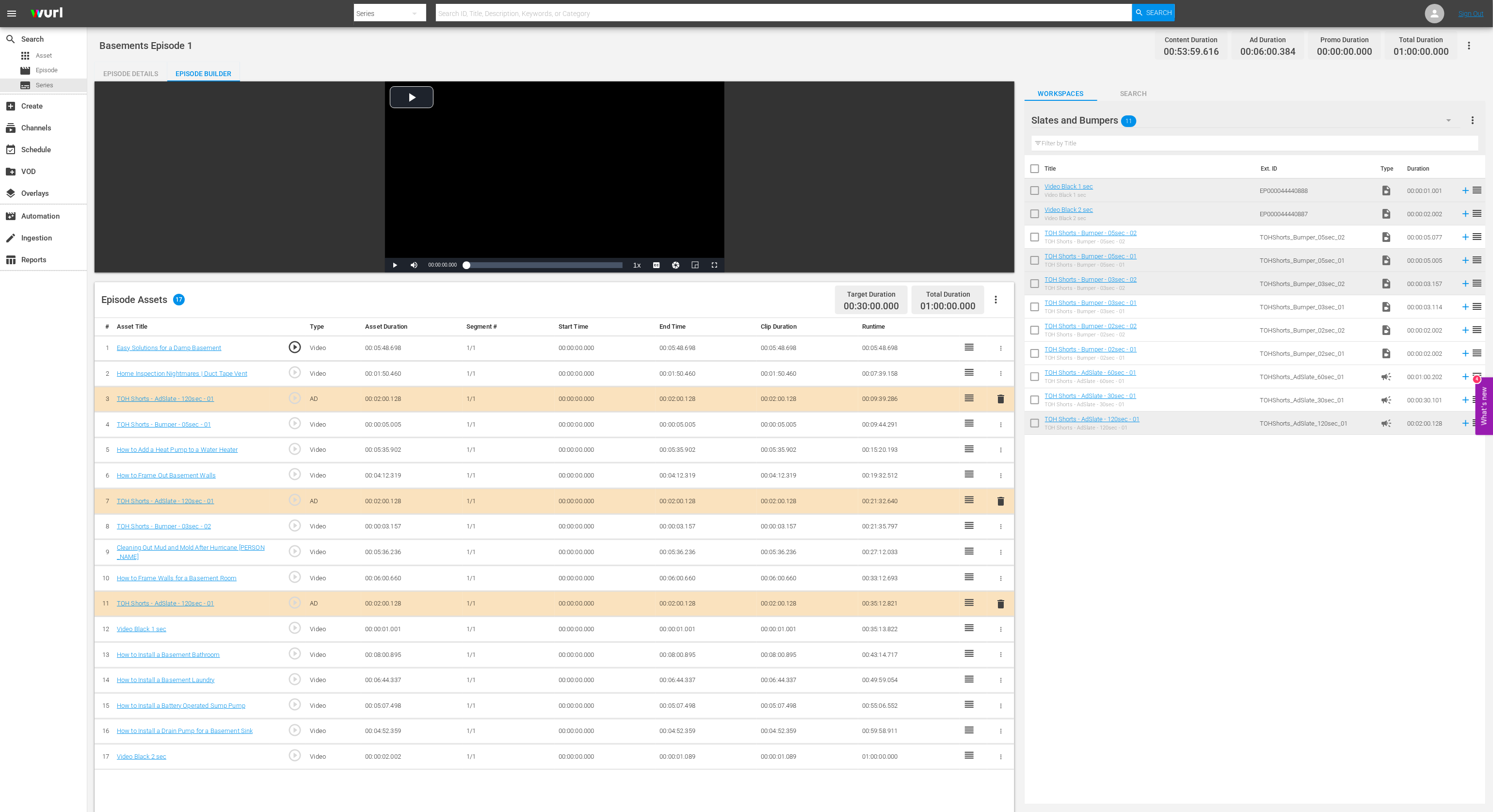
click at [126, 70] on div "Episode Details" at bounding box center [131, 74] width 73 height 23
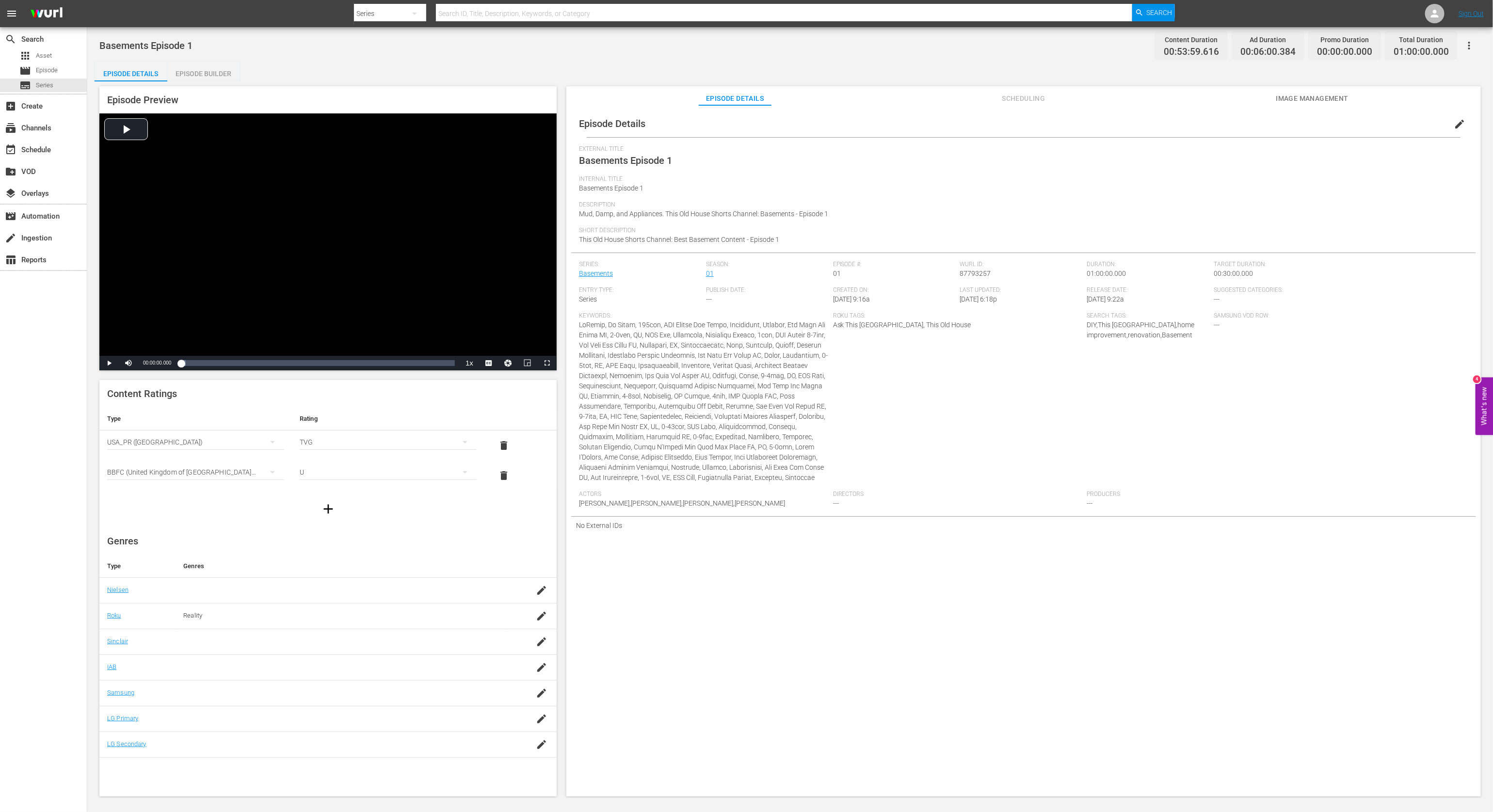
click at [188, 501] on div at bounding box center [328, 509] width 458 height 27
click at [38, 57] on span "Asset" at bounding box center [43, 56] width 16 height 10
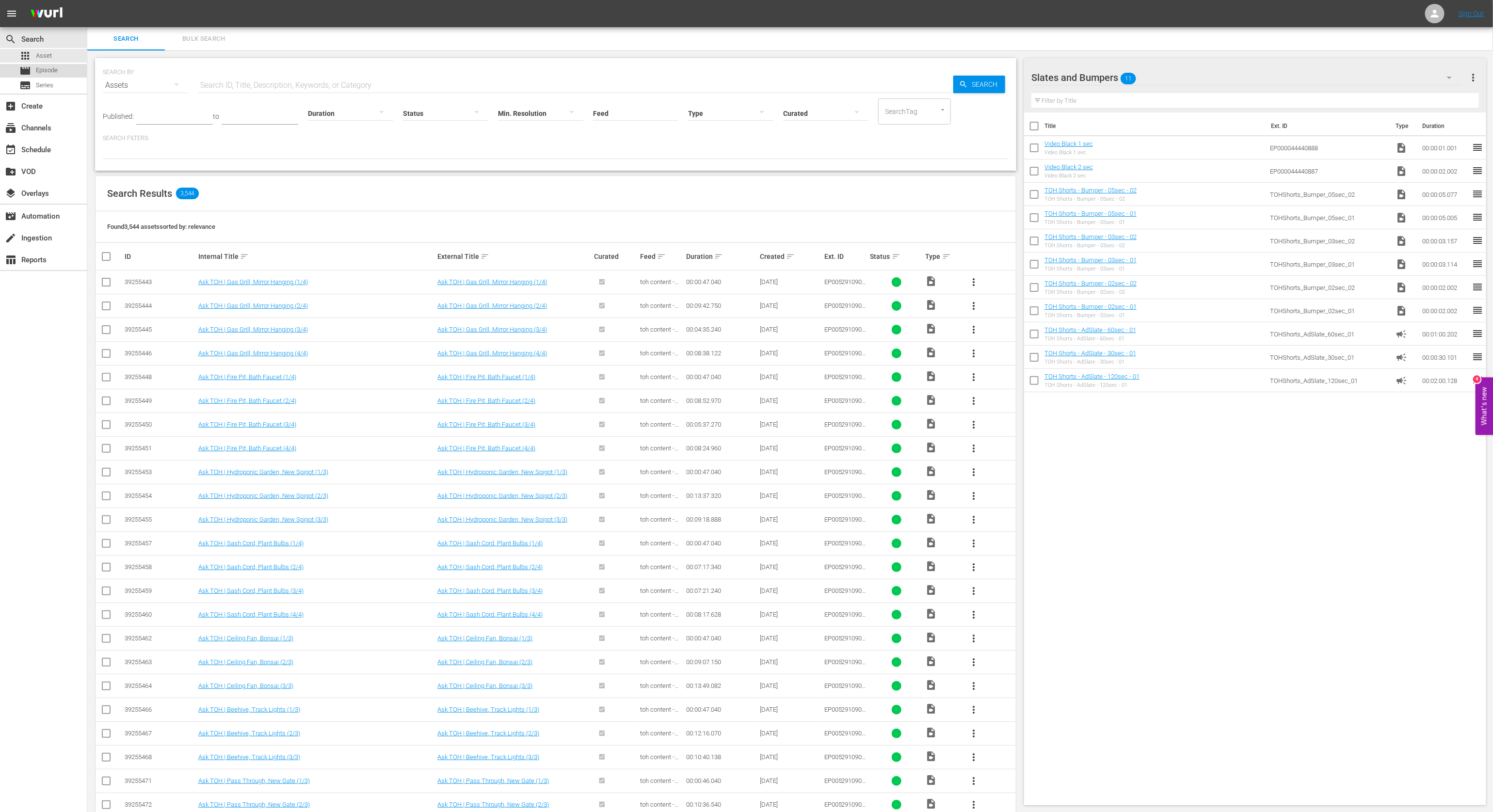
click at [56, 67] on span "Episode" at bounding box center [47, 71] width 22 height 10
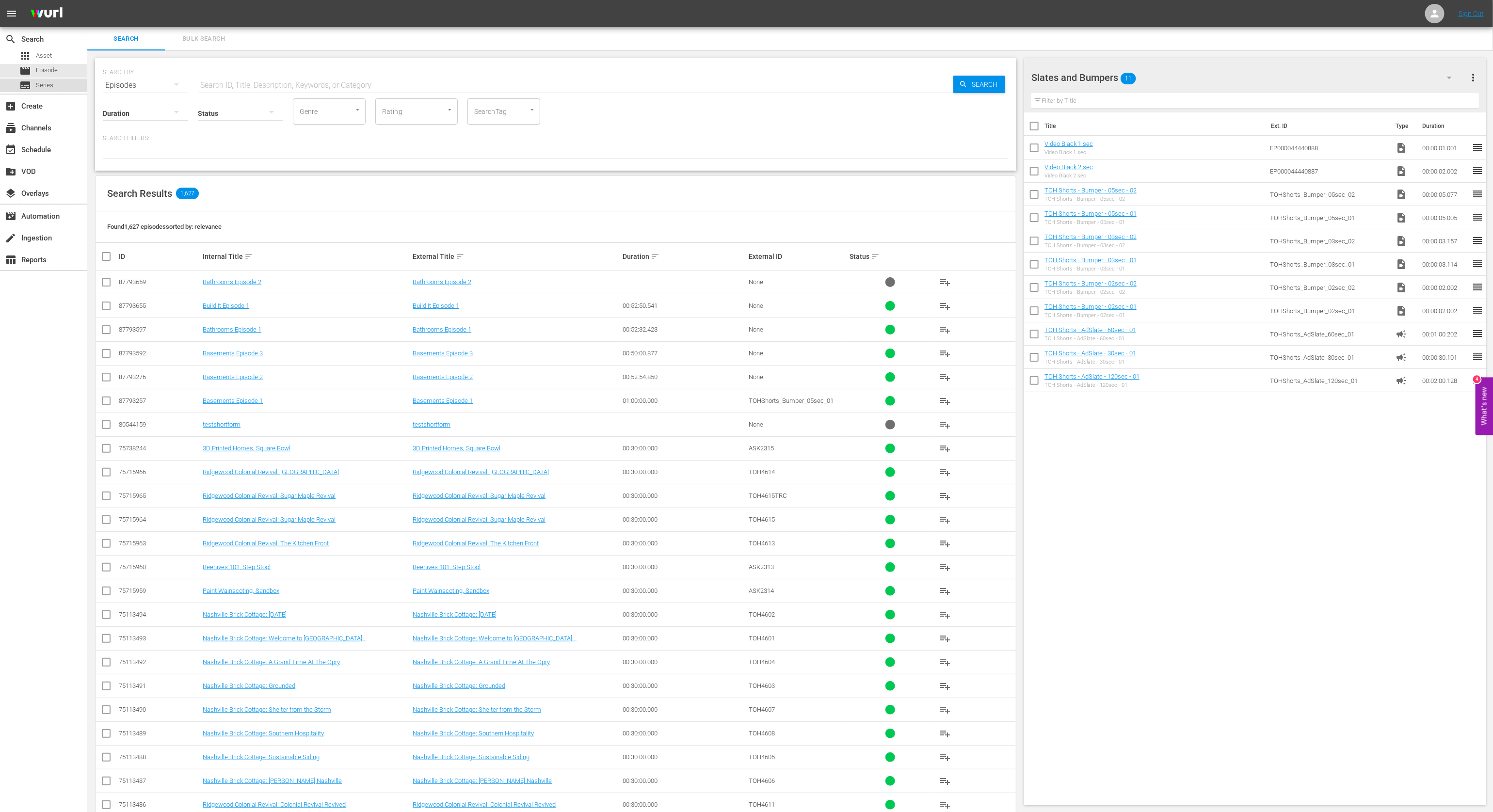
click at [52, 82] on span "Series" at bounding box center [44, 86] width 17 height 10
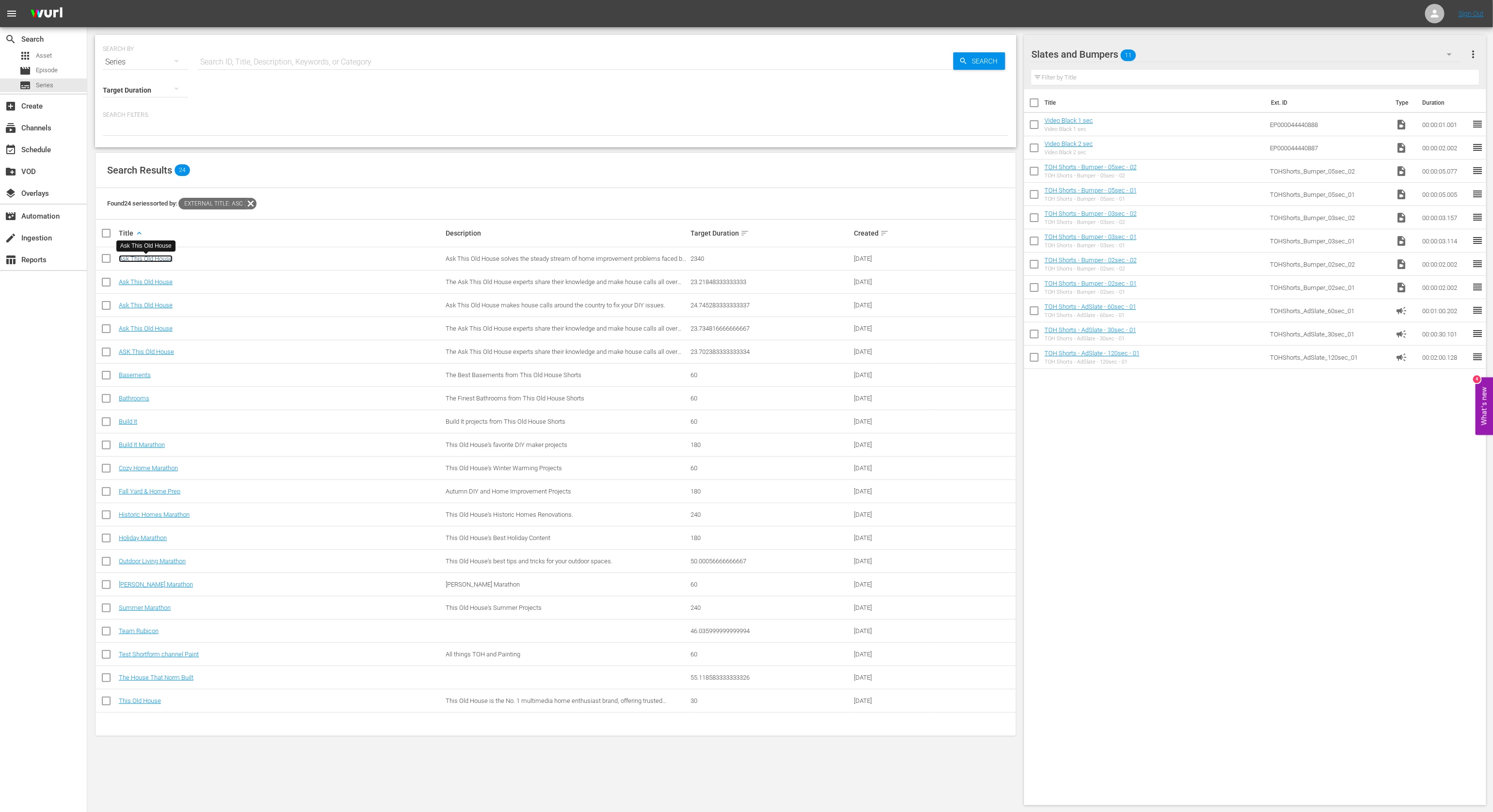
click at [142, 260] on link "Ask This Old House" at bounding box center [145, 258] width 54 height 7
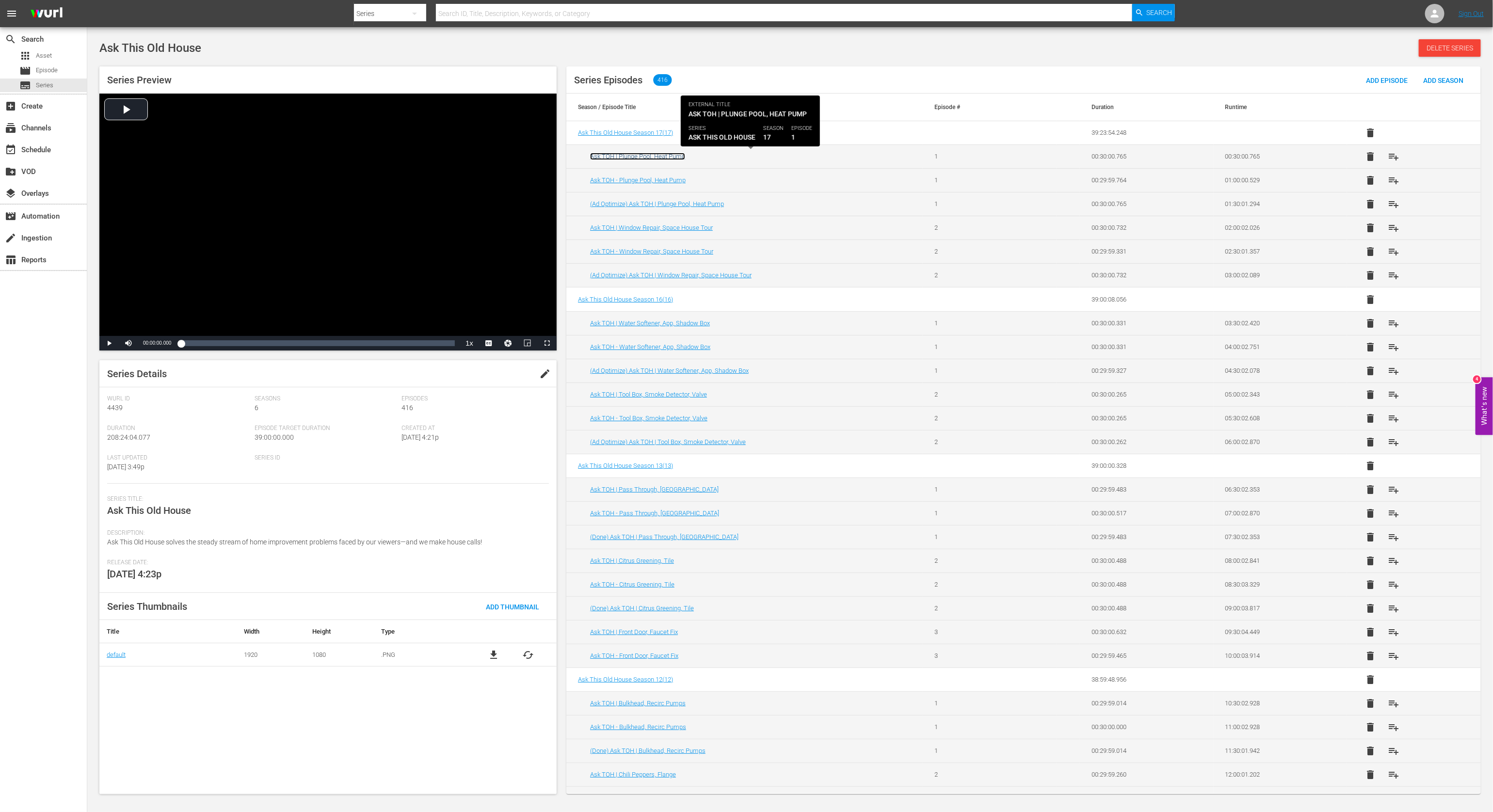
click at [674, 155] on link "Ask TOH | Plunge Pool, Heat Pump" at bounding box center [638, 156] width 95 height 7
